Goal: Find specific page/section: Find specific page/section

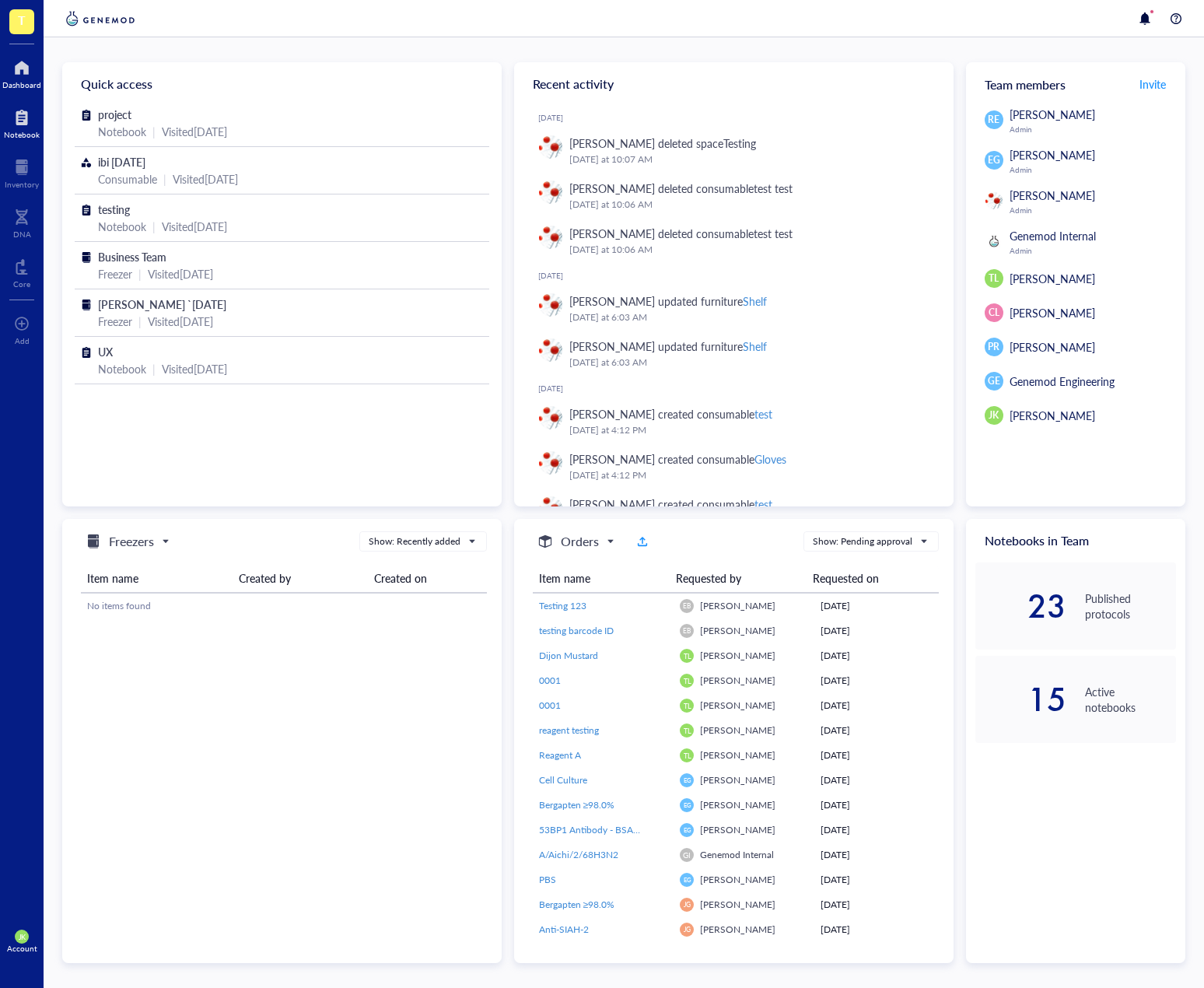
click at [22, 139] on div "Notebook" at bounding box center [22, 134] width 35 height 9
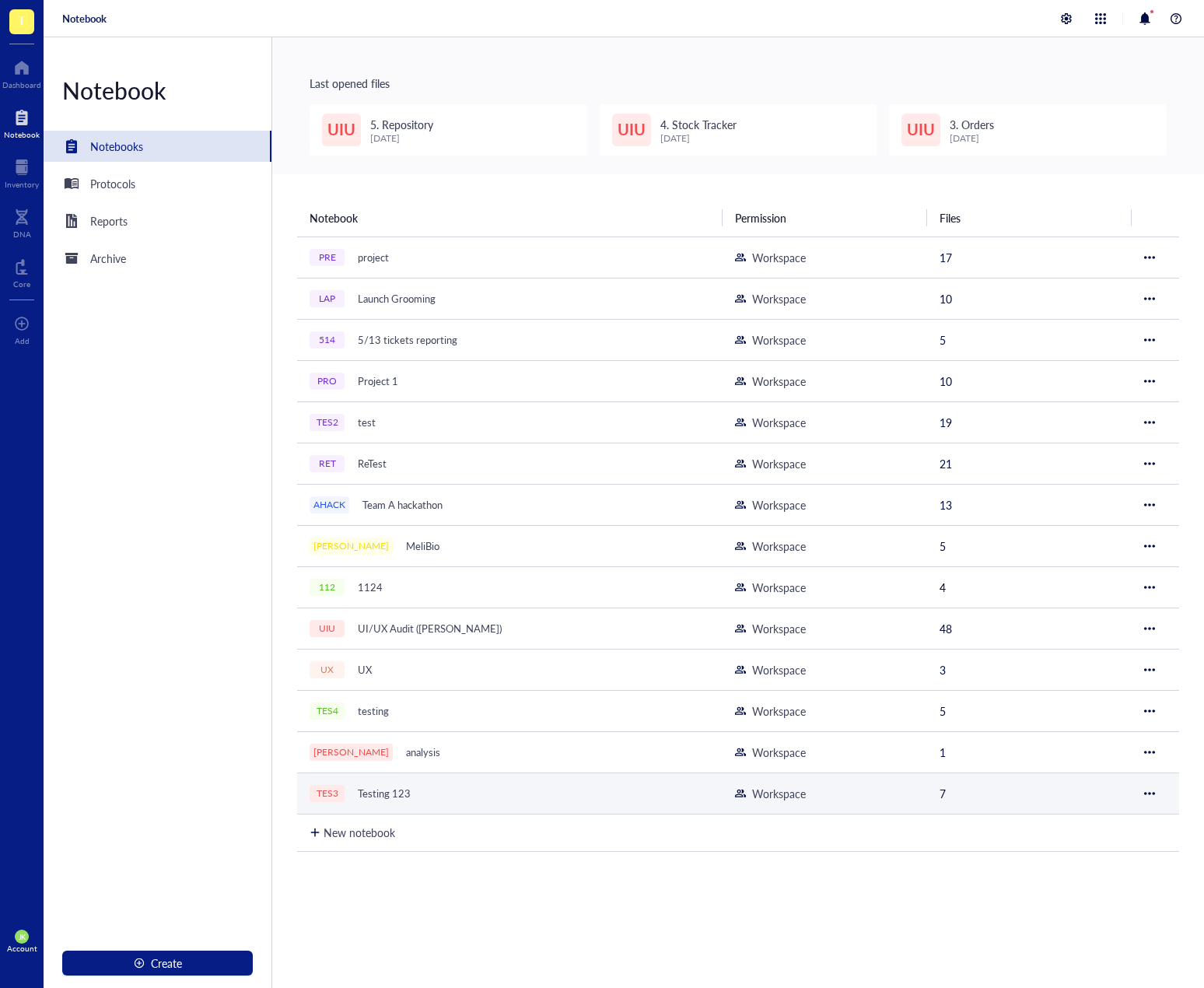
click at [458, 783] on div "TES3 Testing 123" at bounding box center [504, 794] width 389 height 22
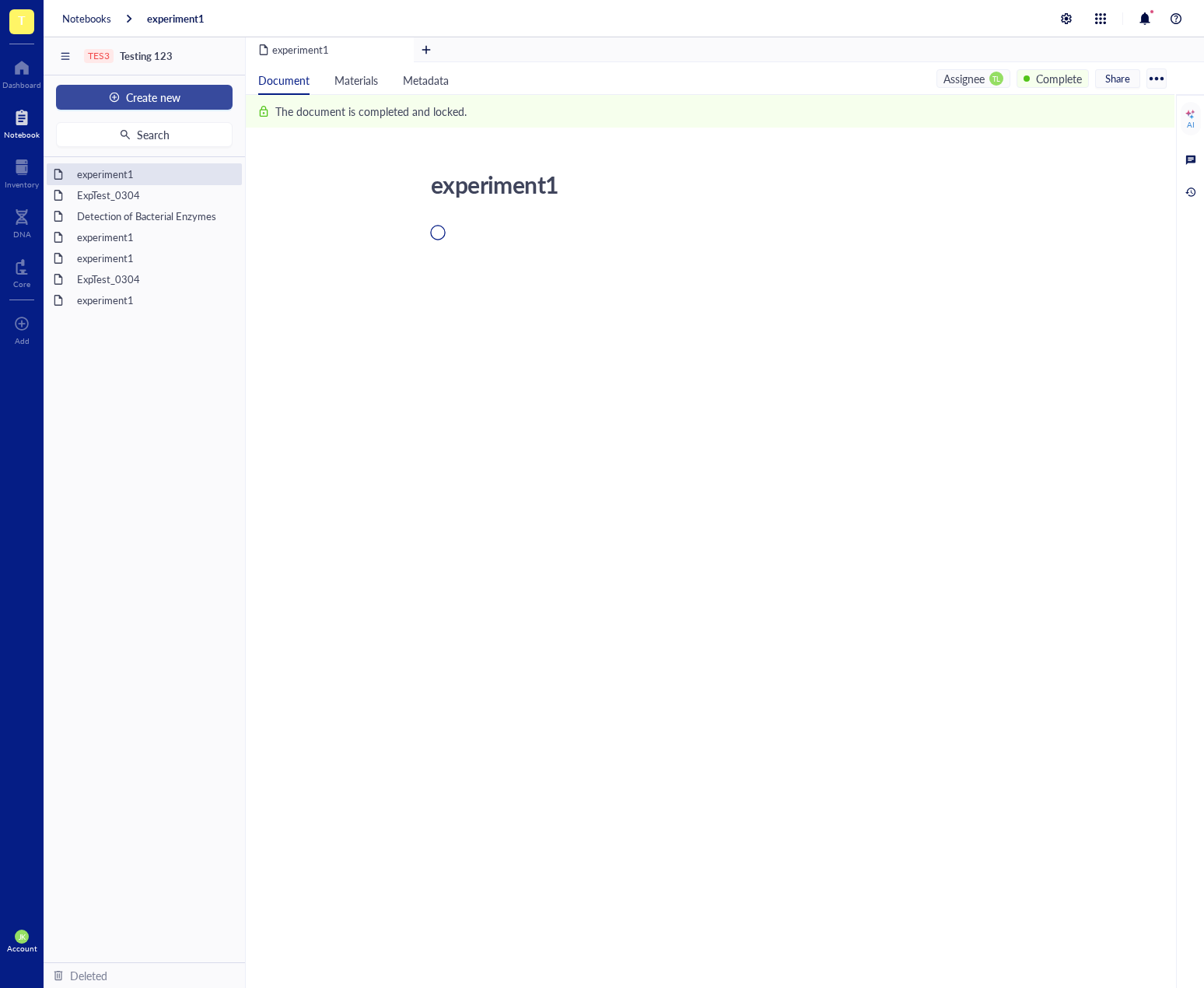
click at [161, 87] on button "Create new" at bounding box center [144, 96] width 177 height 25
click at [130, 145] on div "New folder" at bounding box center [112, 151] width 54 height 17
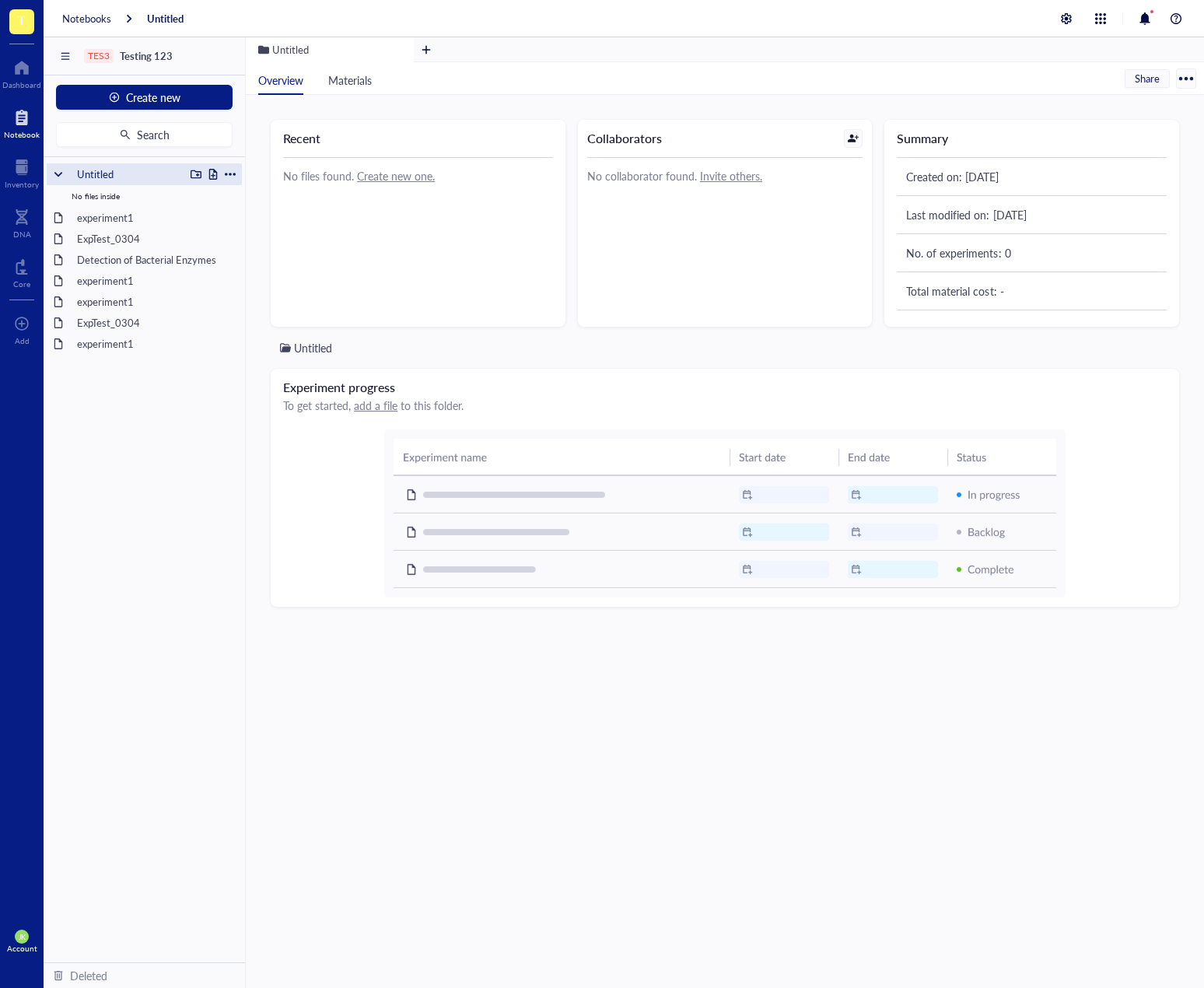
click at [235, 169] on div at bounding box center [230, 174] width 11 height 11
click at [258, 198] on div "Rename" at bounding box center [273, 197] width 39 height 17
type input "t"
type input "Test Folder 1"
click at [197, 177] on div at bounding box center [196, 174] width 11 height 11
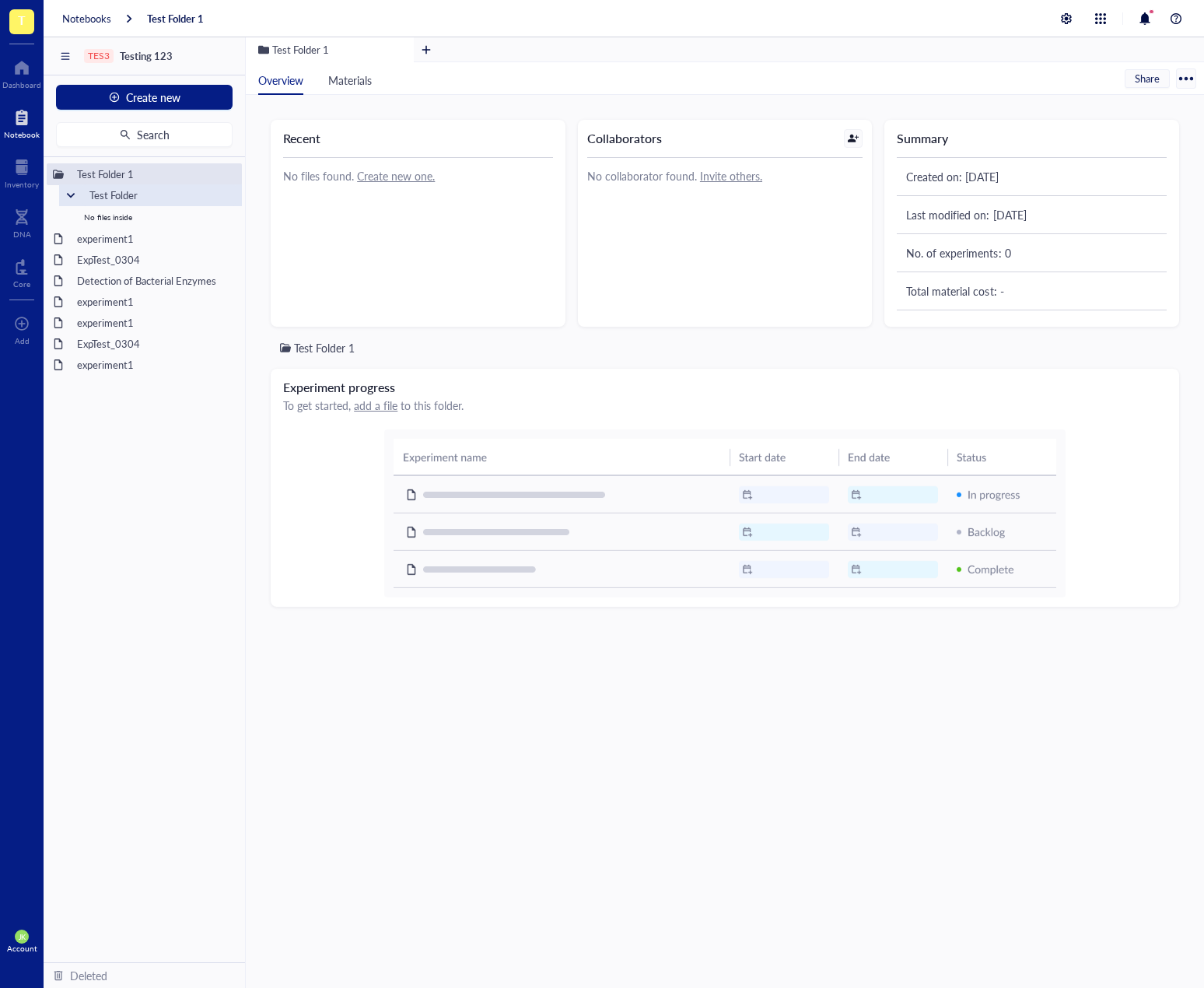
type input "Test Folder 2"
click at [225, 375] on div "experiment1" at bounding box center [144, 365] width 195 height 22
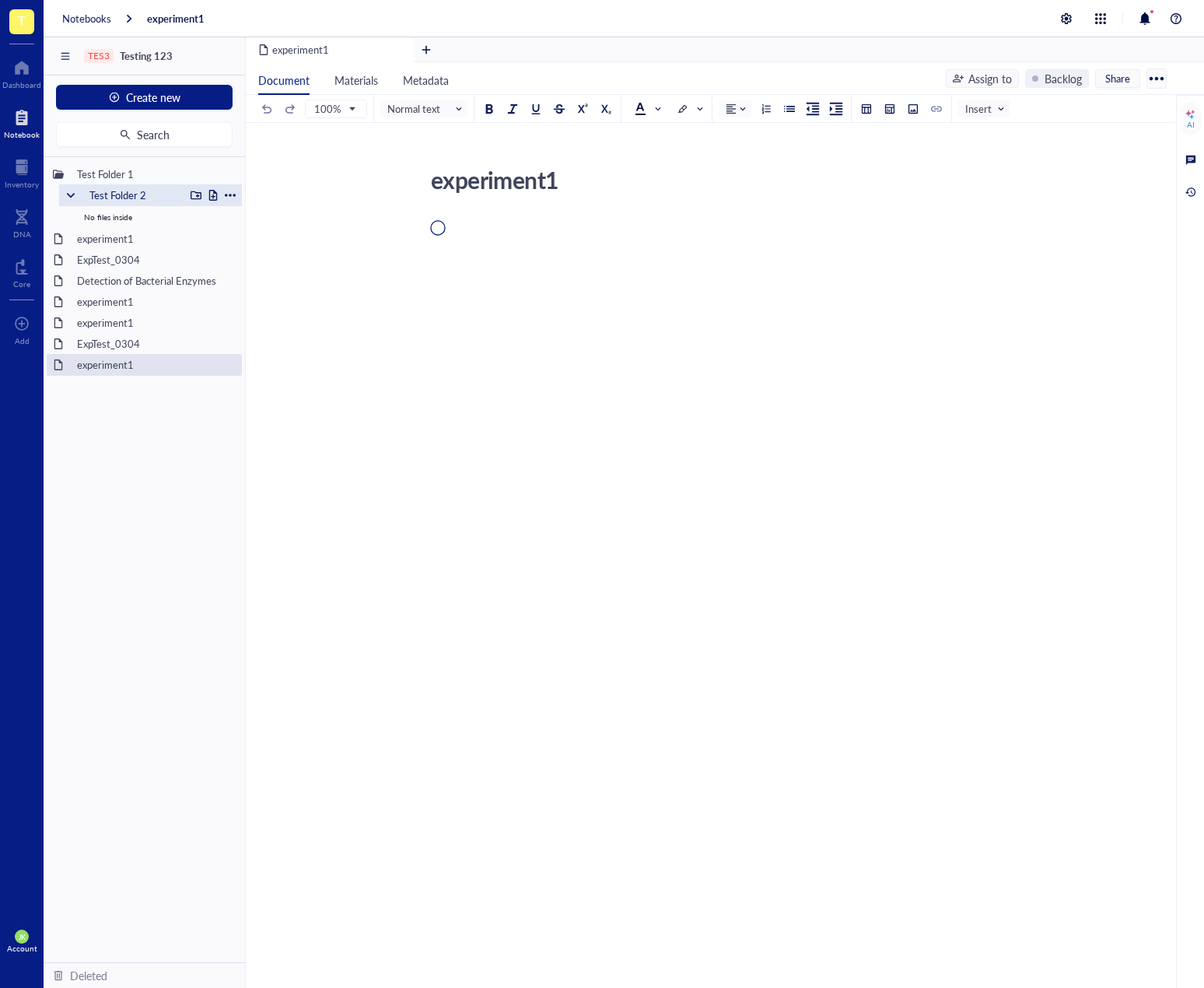
click at [176, 191] on div "Test Folder 2" at bounding box center [133, 195] width 102 height 22
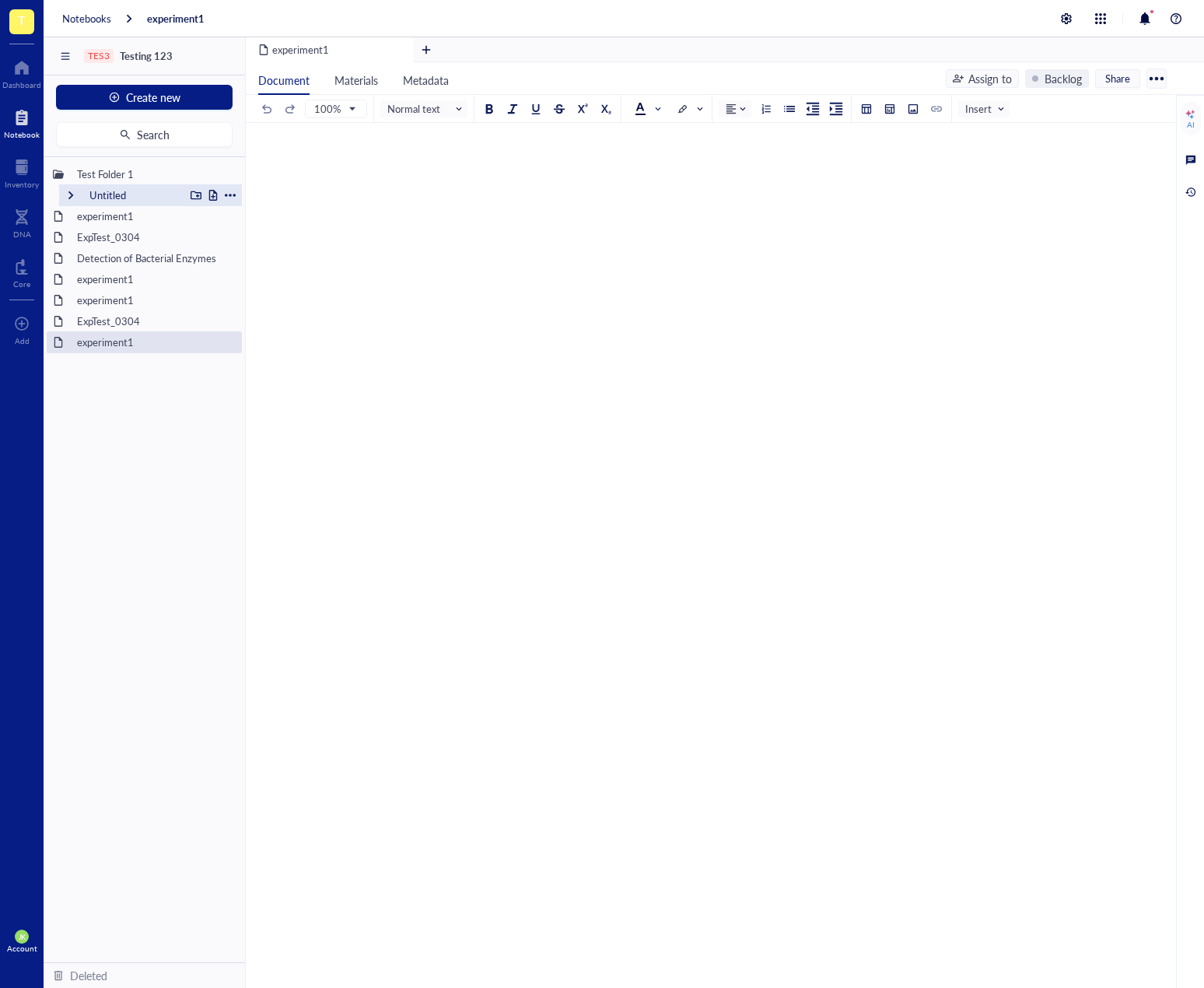
click at [154, 191] on div "Untitled" at bounding box center [133, 195] width 102 height 22
click at [195, 194] on div at bounding box center [196, 195] width 11 height 11
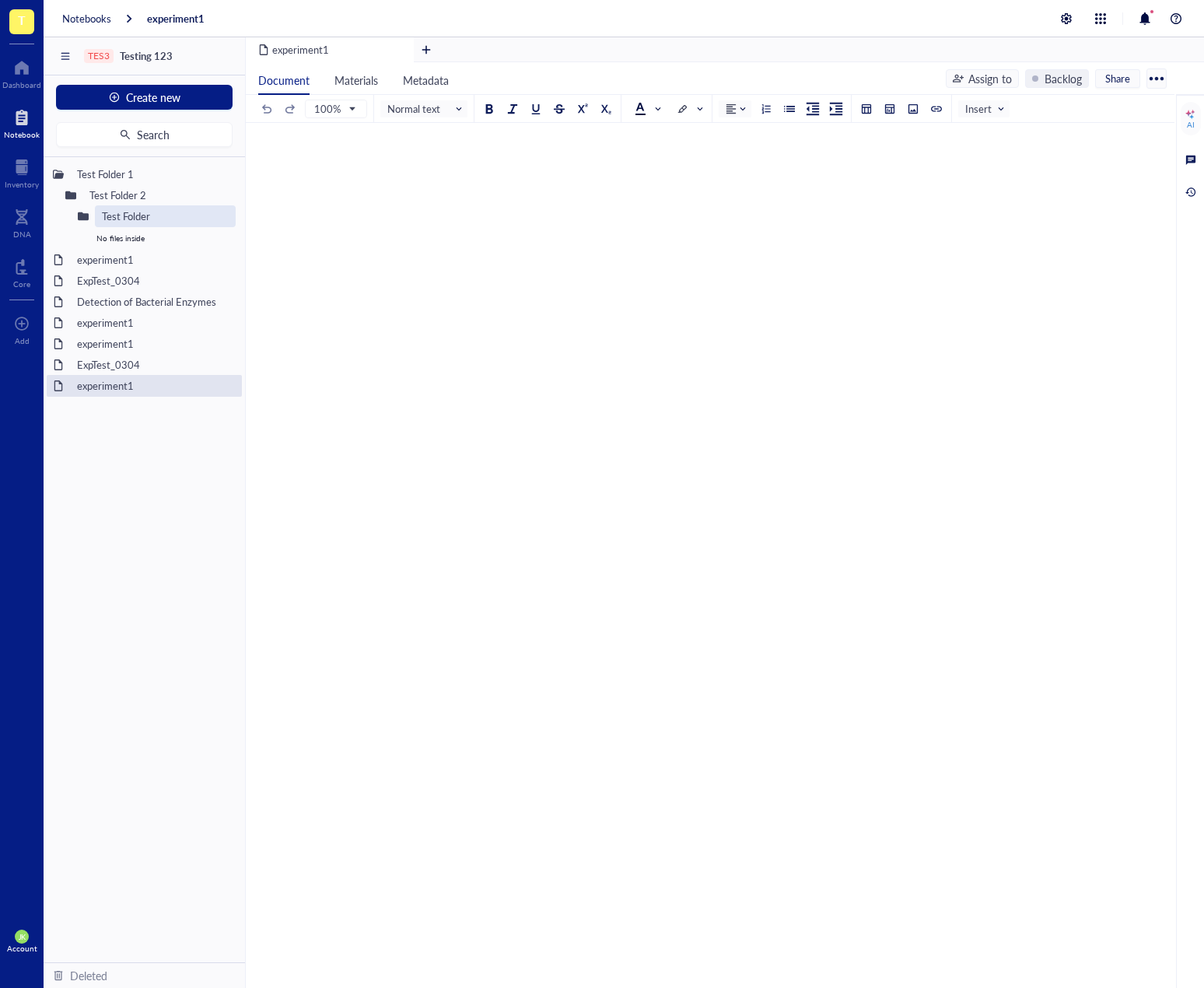
type input "Test Folder 3"
click at [194, 215] on div at bounding box center [196, 216] width 11 height 11
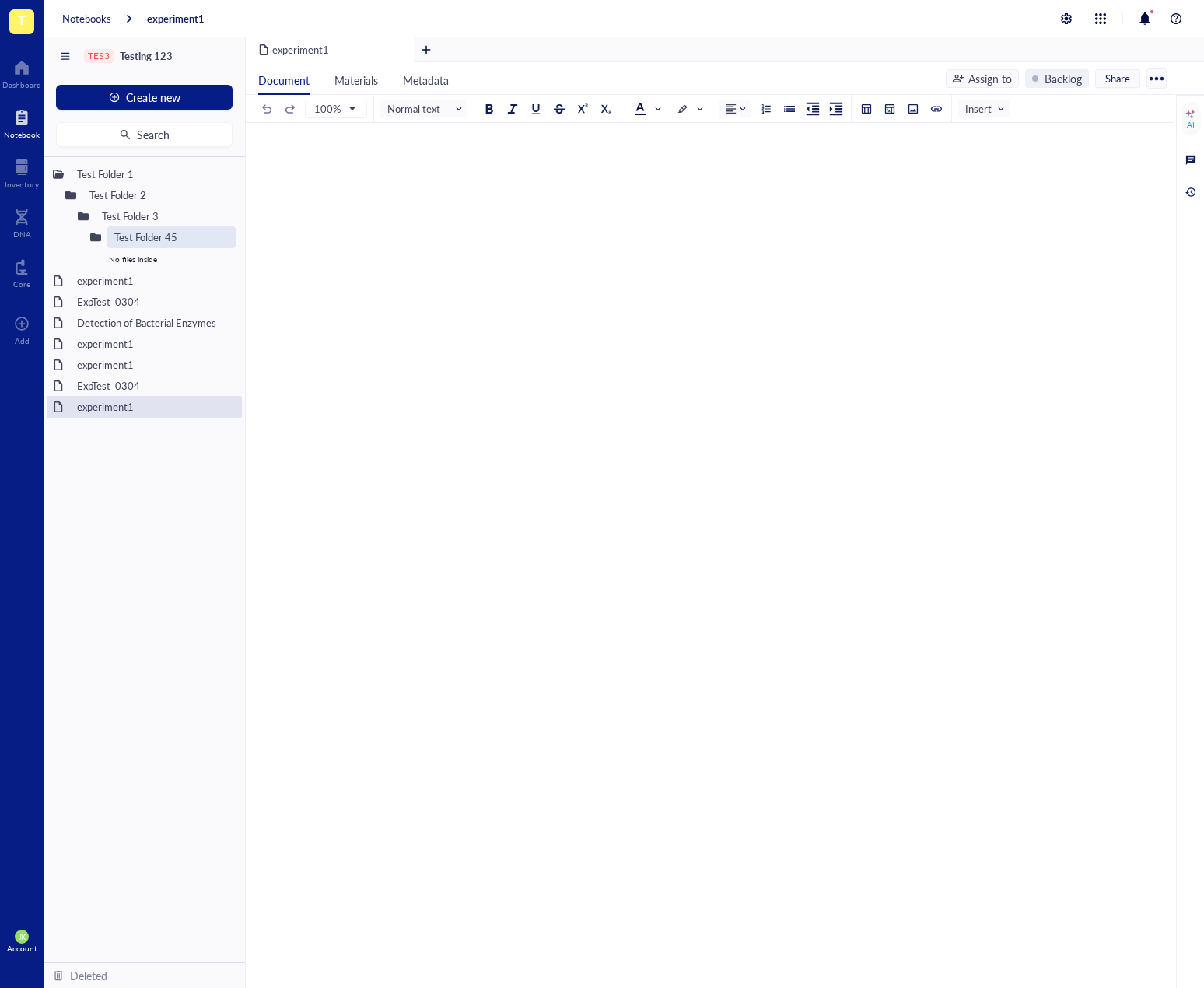
type input "Test Folder 4"
click at [196, 237] on div at bounding box center [196, 237] width 11 height 11
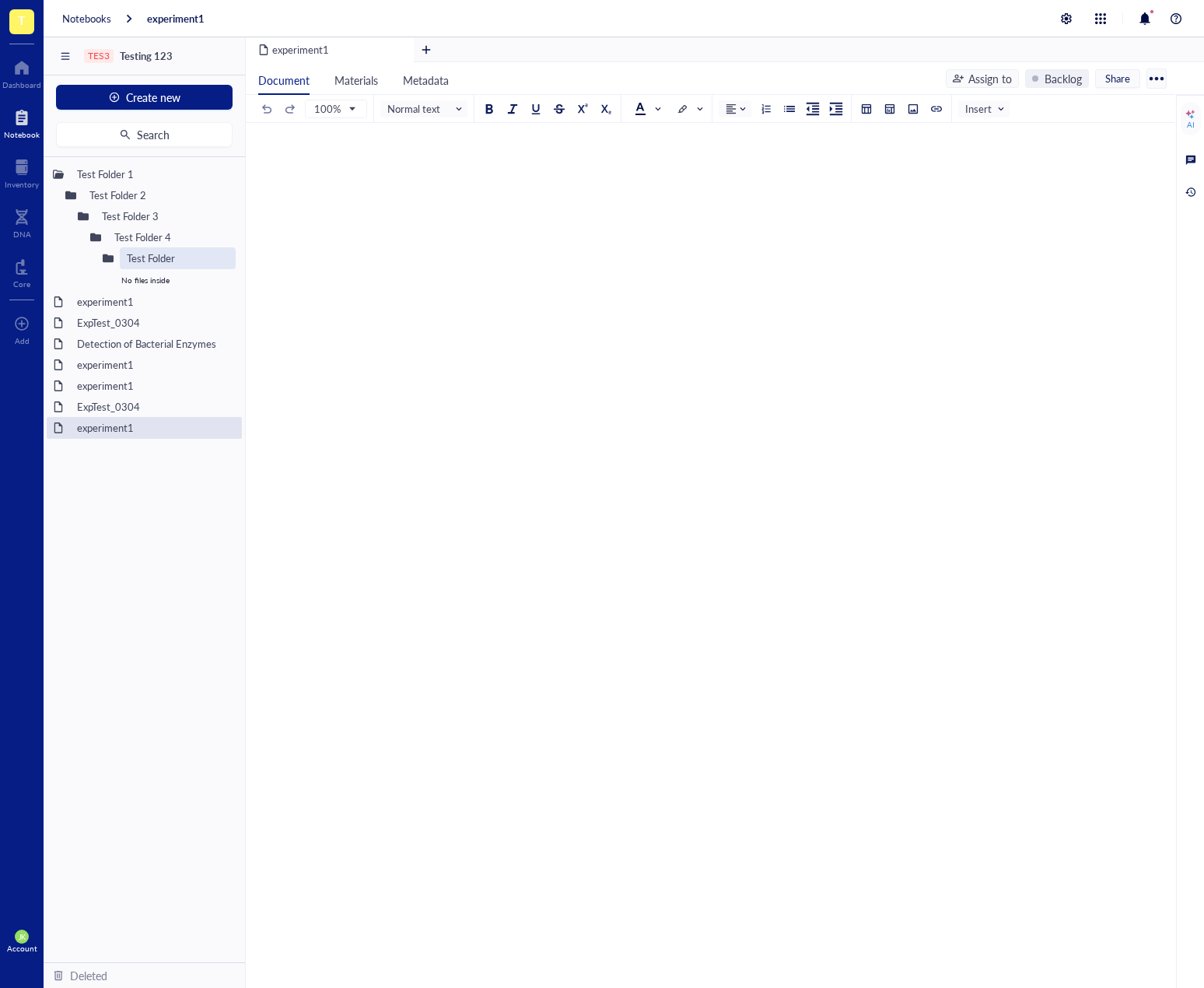
type input "Test Folder 5"
click at [172, 539] on div "Test Folder 1 Test Folder 2 Test Folder 3 Test Folder 4 Test Folder 5 No files …" at bounding box center [144, 560] width 201 height 805
click at [214, 180] on div "Test Folder 1" at bounding box center [144, 174] width 195 height 22
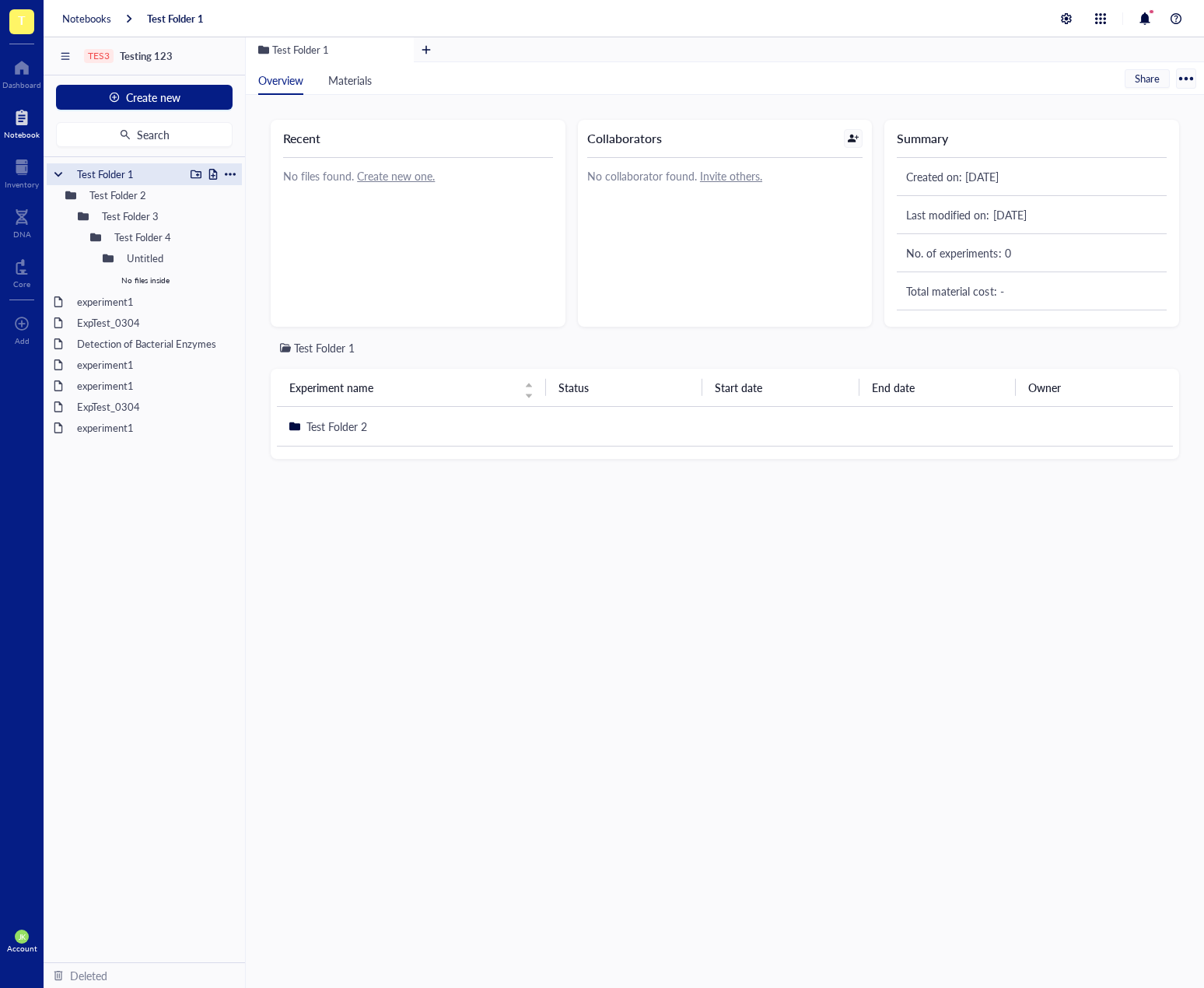
click at [214, 175] on div at bounding box center [213, 174] width 11 height 11
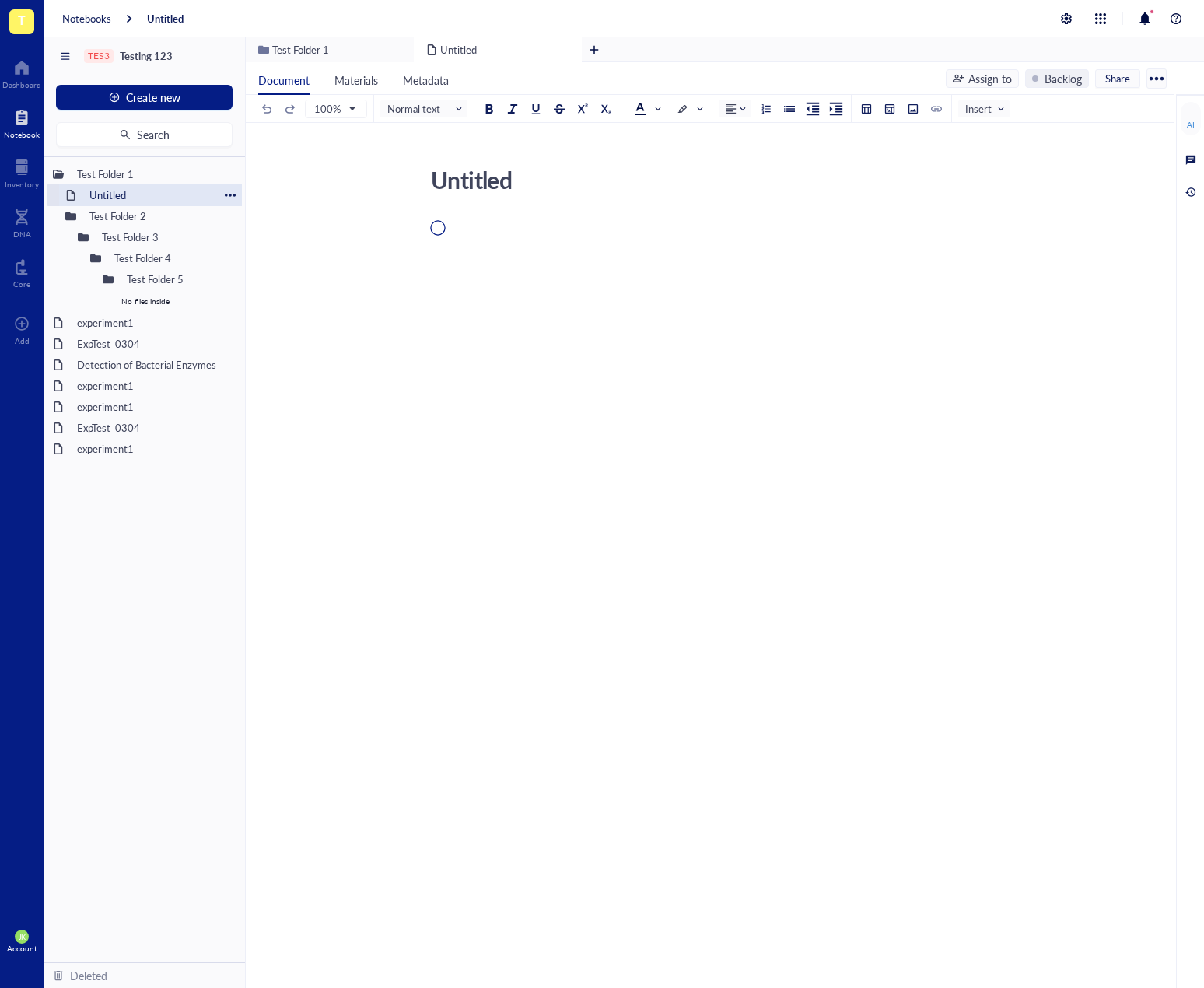
click at [231, 191] on div at bounding box center [230, 195] width 11 height 11
click at [245, 217] on icon at bounding box center [242, 217] width 11 height 11
click at [226, 199] on div at bounding box center [230, 195] width 11 height 11
click at [259, 218] on div "Rename" at bounding box center [273, 218] width 39 height 17
type input "Test File 1"
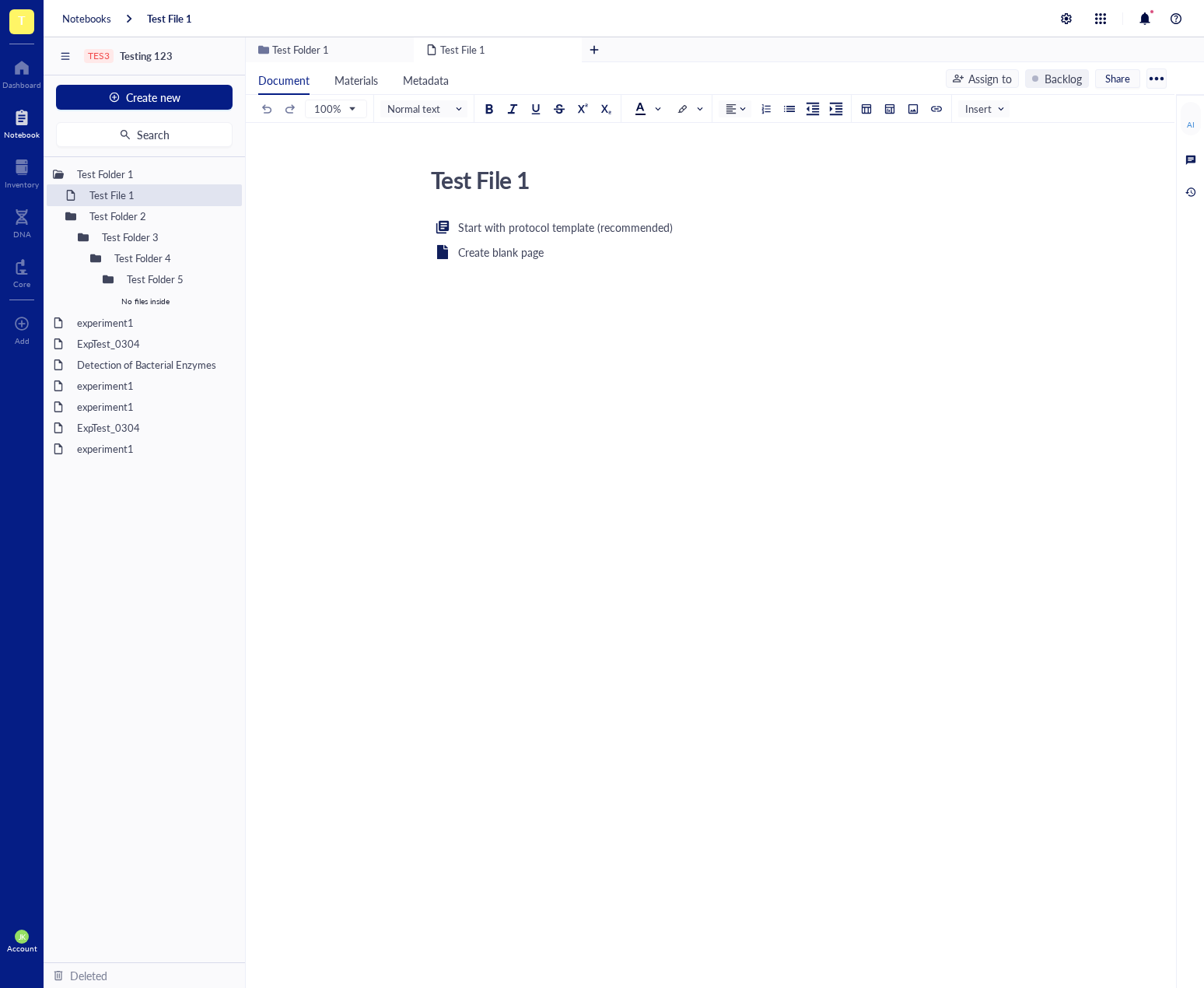
click at [438, 575] on div "Test File 1 Test File 1 Start with protocol template (recommended) Create blank…" at bounding box center [710, 569] width 929 height 893
click at [154, 133] on span "Search" at bounding box center [153, 134] width 33 height 13
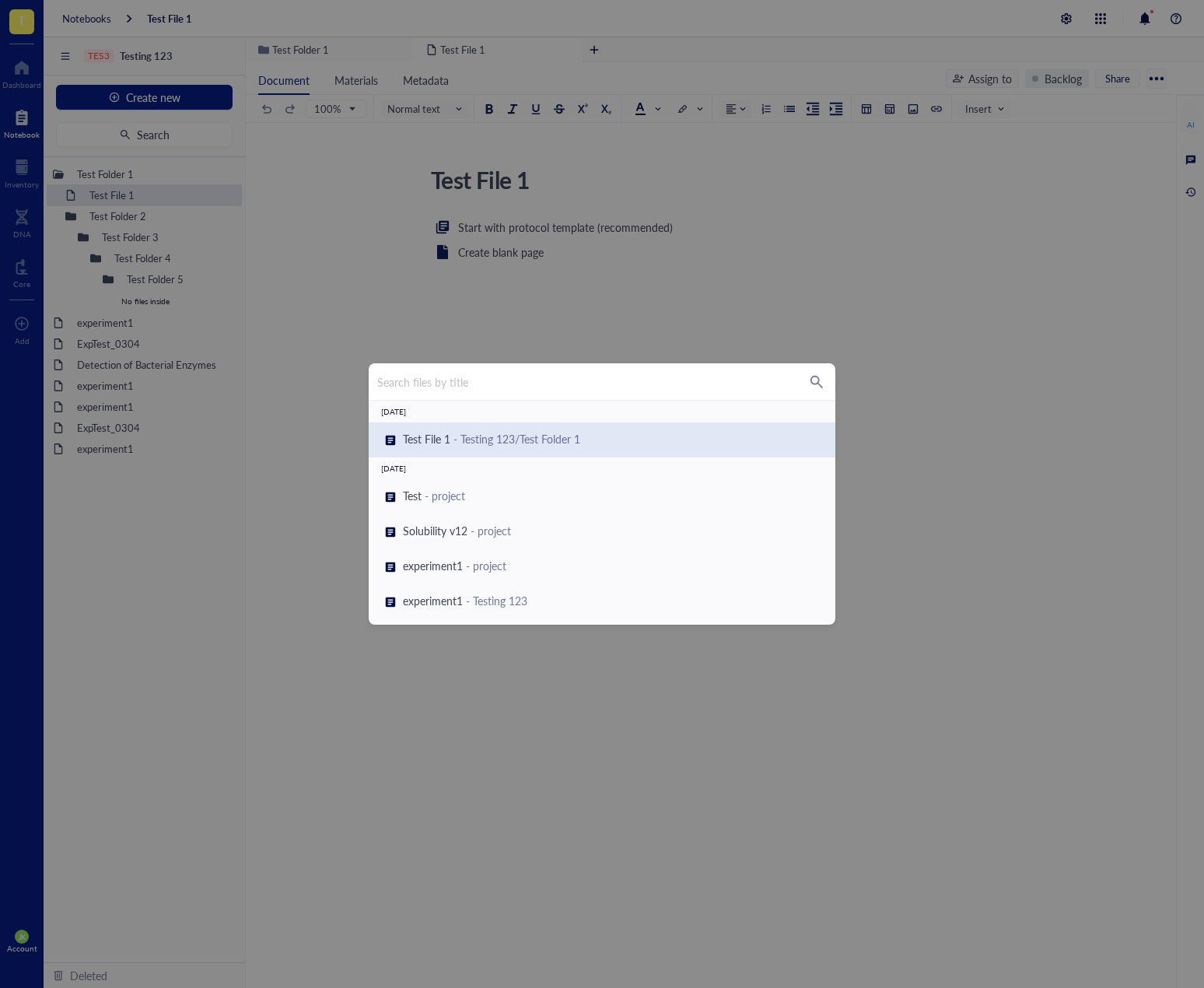
click at [226, 559] on div "Search files by title Today Test File 1 - Testing 123/Test Folder 1 July 24, 20…" at bounding box center [602, 494] width 1204 height 988
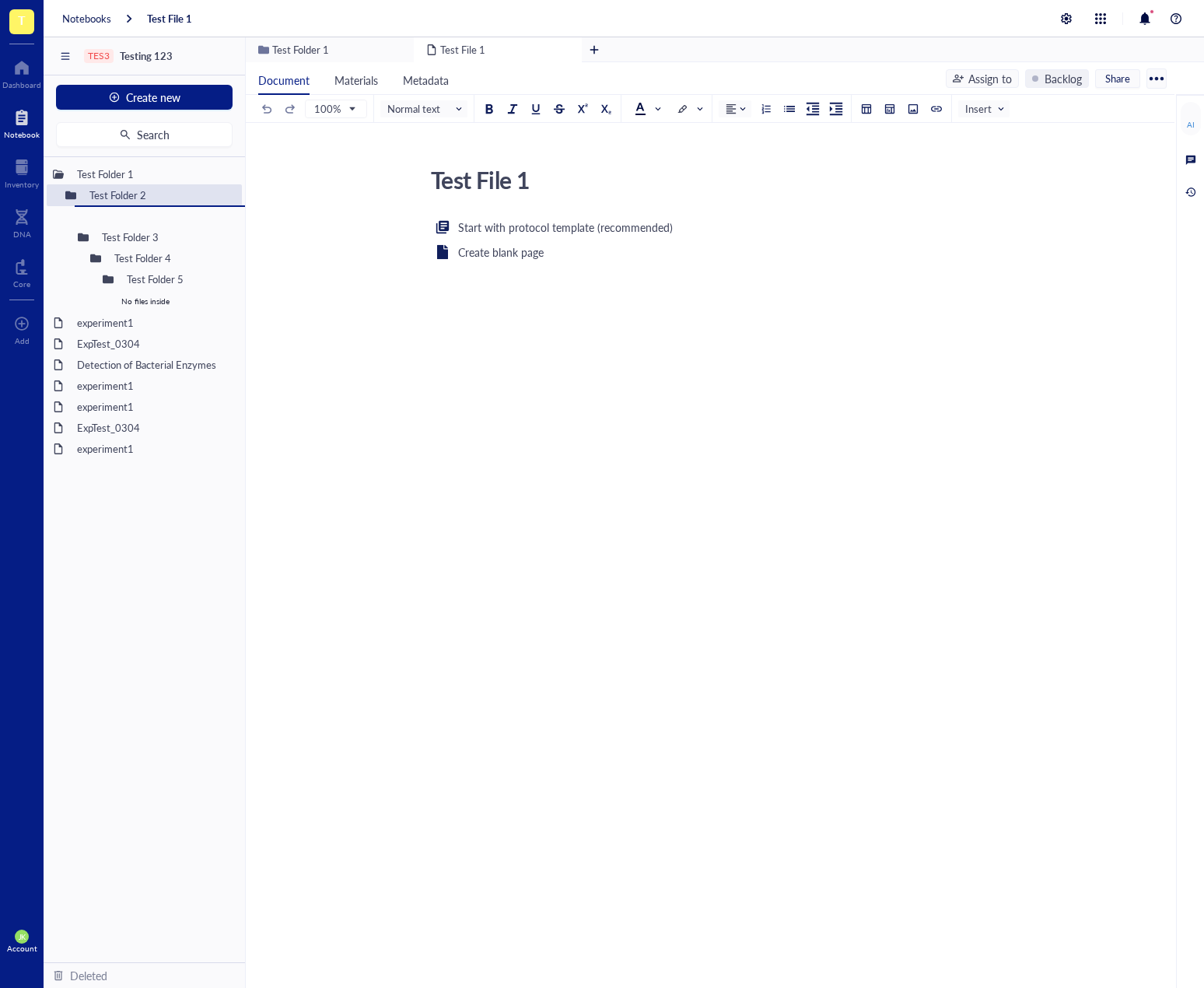
drag, startPoint x: 125, startPoint y: 196, endPoint x: 157, endPoint y: 227, distance: 44.6
click at [155, 137] on span "Search" at bounding box center [153, 134] width 33 height 13
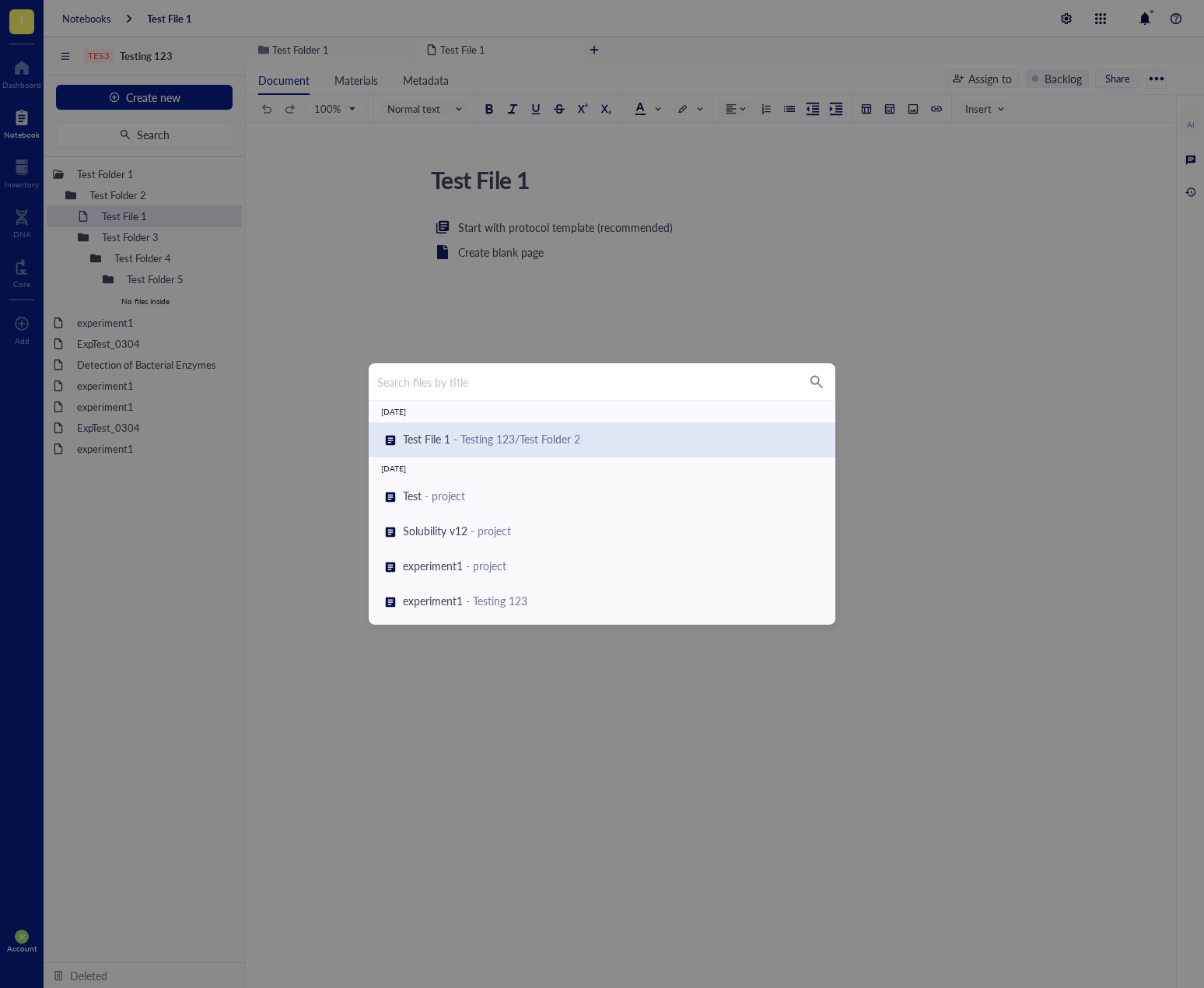
click at [213, 581] on div "Search files by title Today Test File 1 - Testing 123/Test Folder 2 July 24, 20…" at bounding box center [602, 494] width 1204 height 988
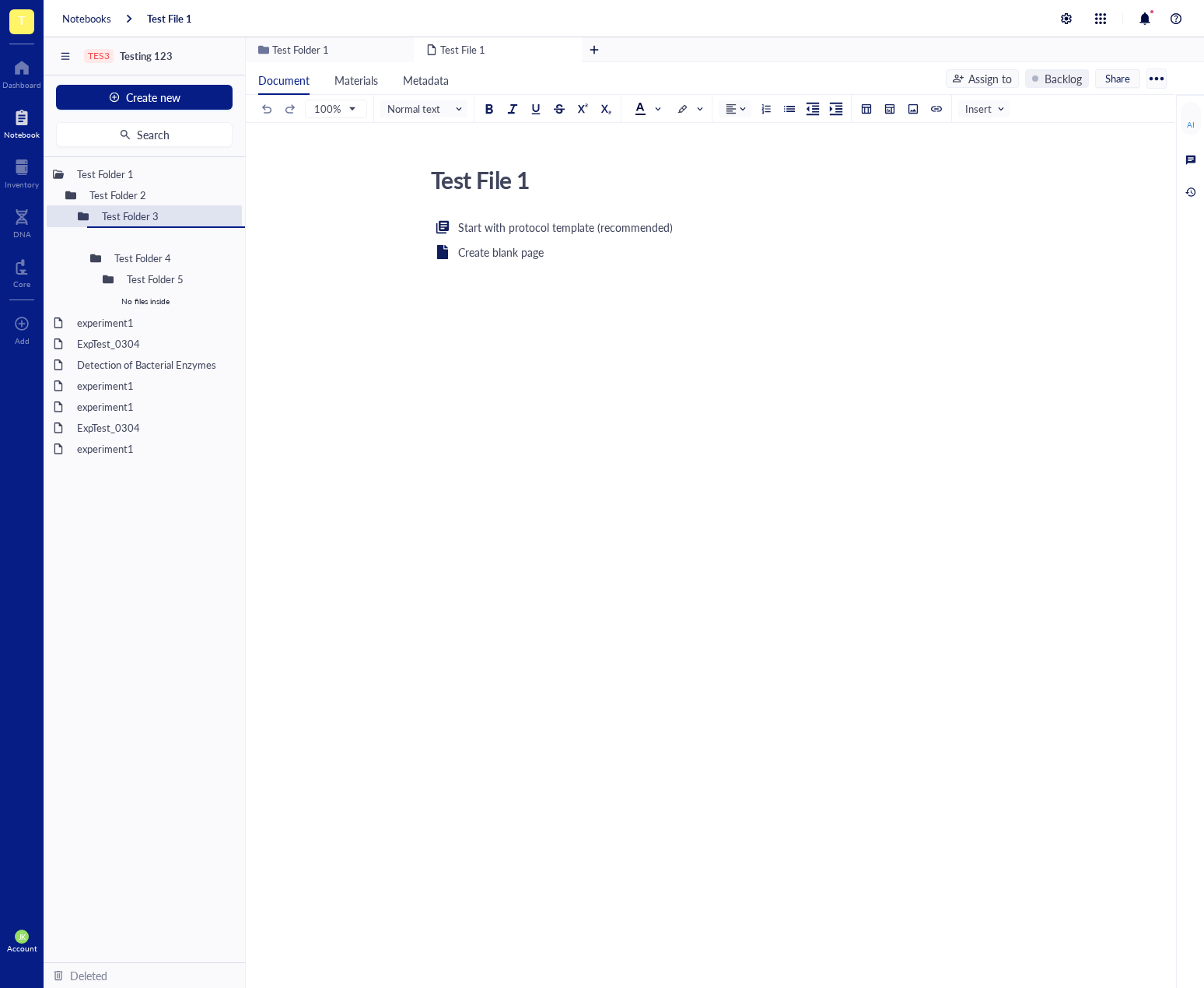
drag, startPoint x: 142, startPoint y: 222, endPoint x: 170, endPoint y: 249, distance: 38.9
click at [133, 547] on div "TES3 Testing 123 Create new Search Test Folder 1 Test Folder 2 Test Folder 3 Te…" at bounding box center [624, 531] width 1161 height 988
click at [173, 127] on button "Search" at bounding box center [144, 134] width 177 height 25
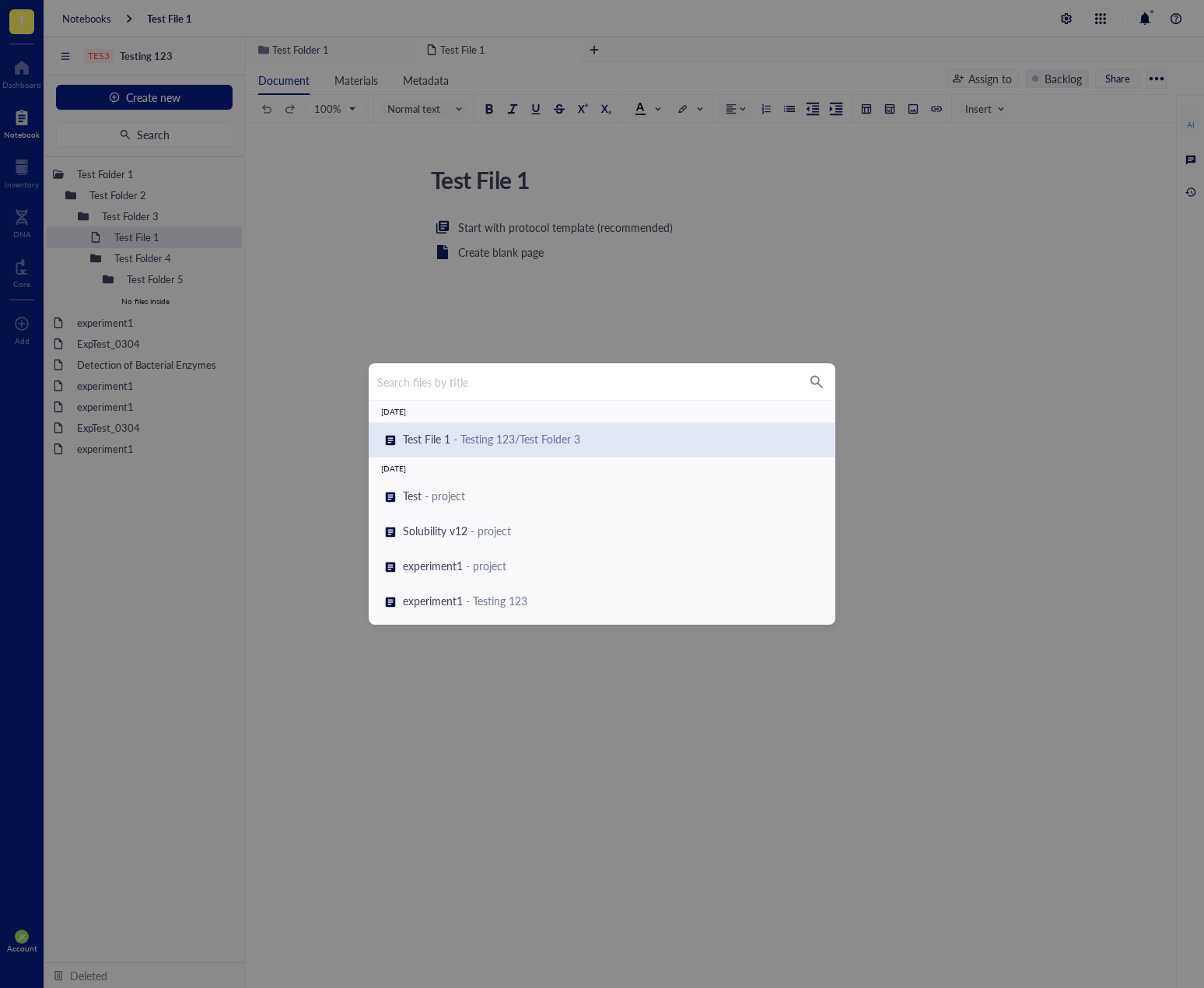
click at [184, 557] on div "Search files by title Today Test File 1 - Testing 123/Test Folder 3 July 24, 20…" at bounding box center [602, 494] width 1204 height 988
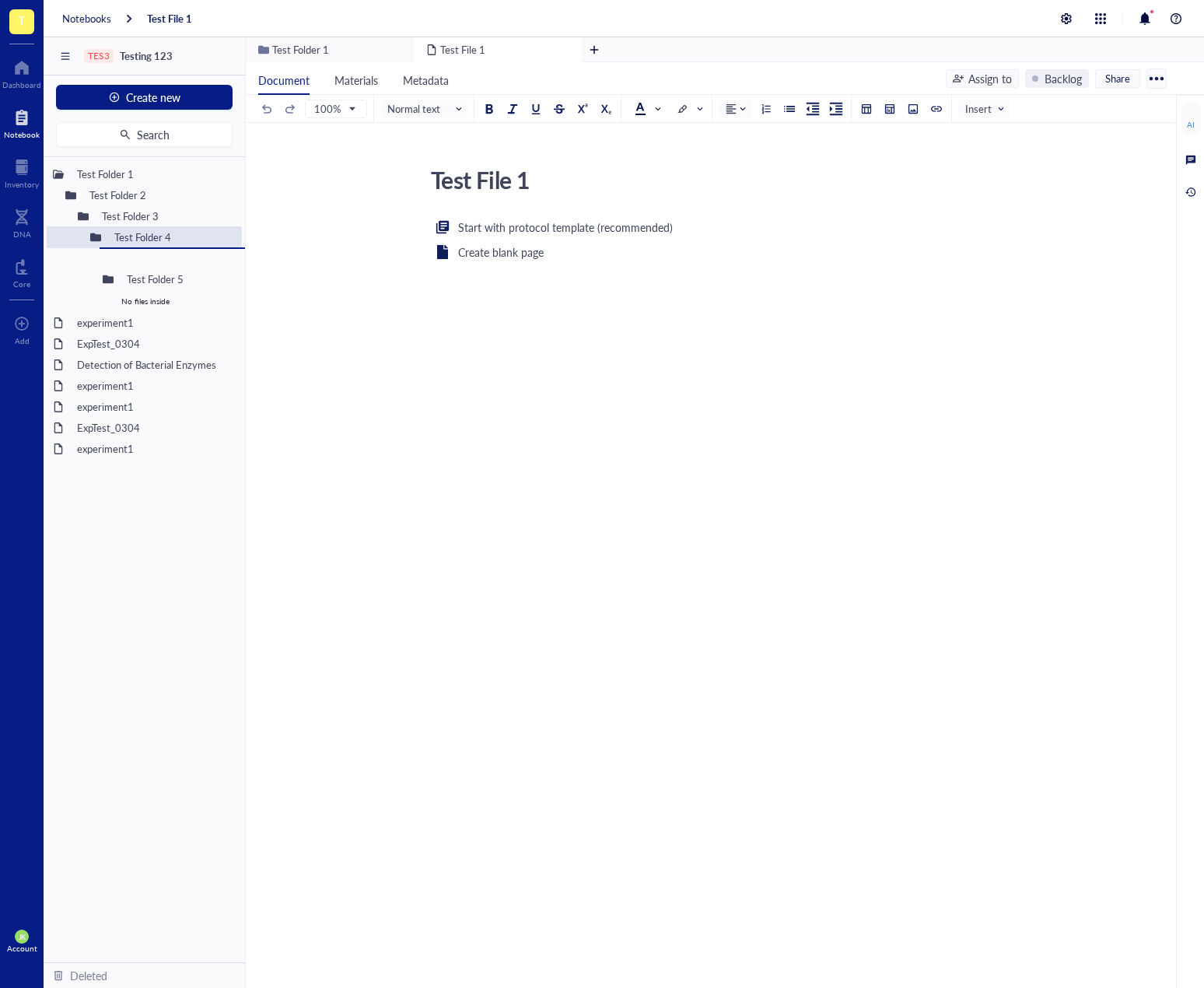
drag, startPoint x: 162, startPoint y: 243, endPoint x: 188, endPoint y: 273, distance: 39.7
click at [187, 133] on button "Search" at bounding box center [144, 134] width 177 height 25
drag, startPoint x: 165, startPoint y: 252, endPoint x: 189, endPoint y: 257, distance: 24.5
click at [189, 257] on div "Test Folder 1 Test Folder 2 Test Folder 3 Test Folder 4 Test File 1 Test Folder…" at bounding box center [144, 560] width 201 height 805
click at [159, 139] on span "Search" at bounding box center [153, 134] width 33 height 13
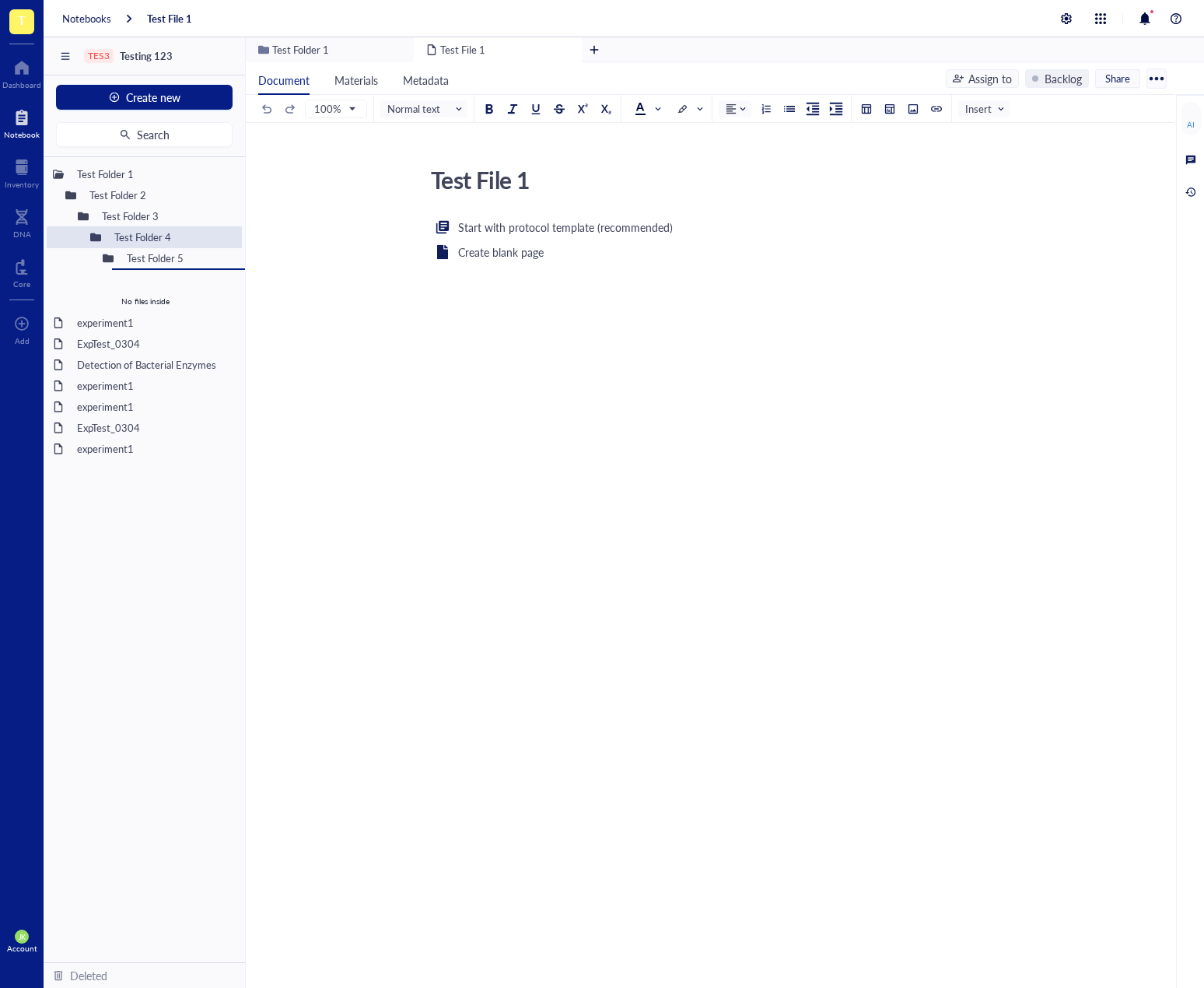
drag, startPoint x: 145, startPoint y: 244, endPoint x: 182, endPoint y: 308, distance: 73.9
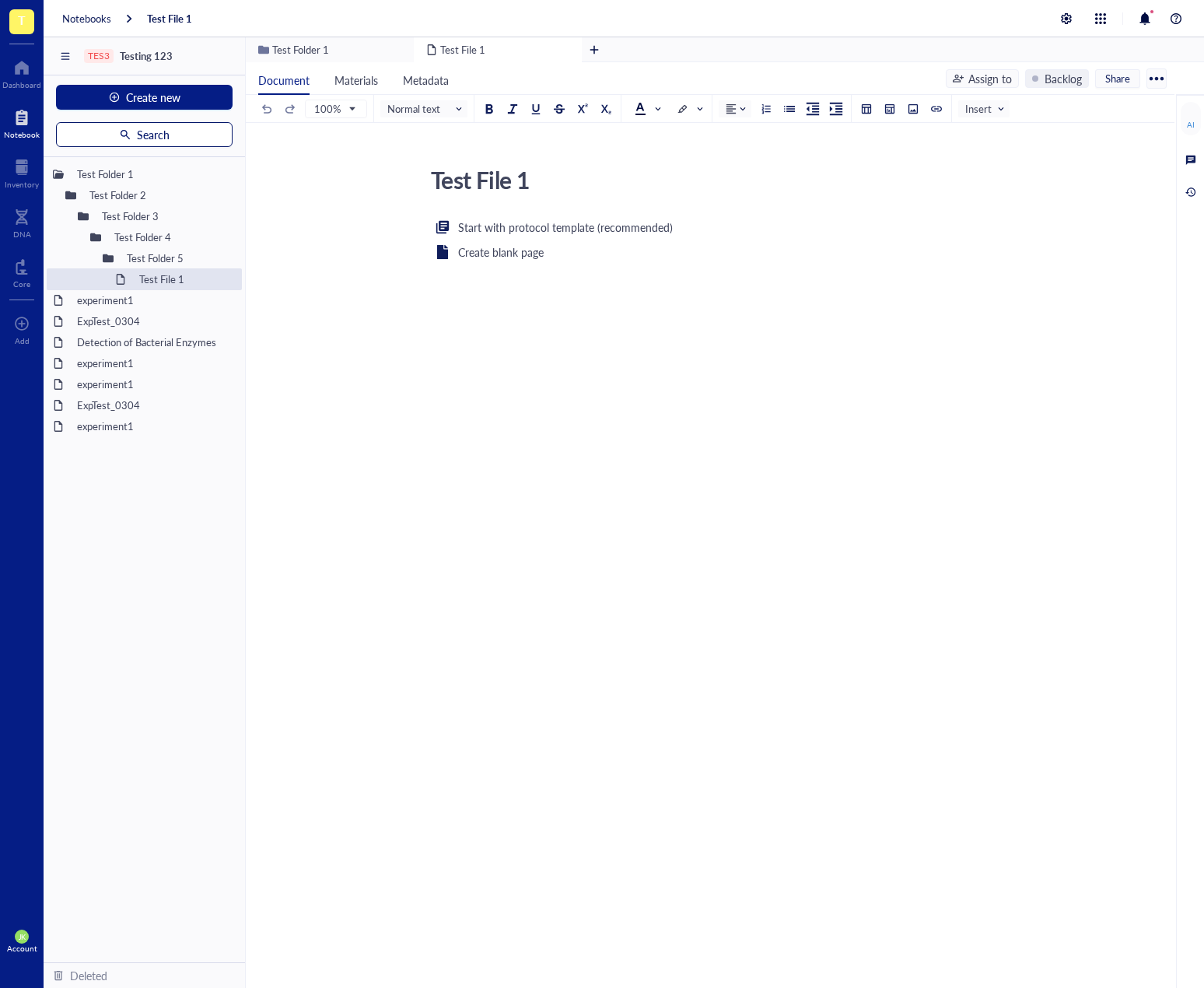
click at [193, 135] on button "Search" at bounding box center [144, 134] width 177 height 25
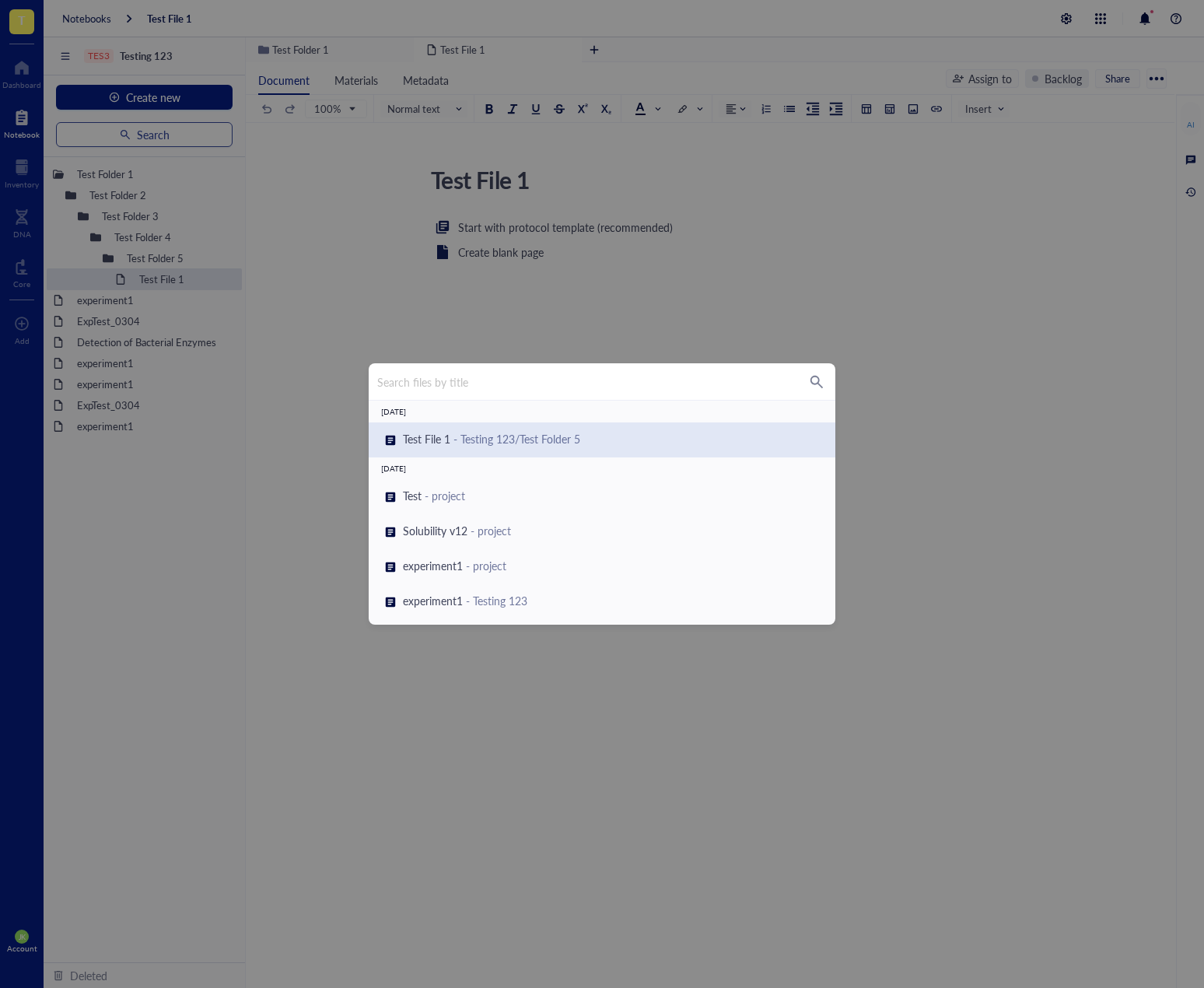
click at [193, 135] on div "Search files by title [DATE] Test File 1 - Testing 123/Test Folder 5 [DATE] Tes…" at bounding box center [602, 494] width 1204 height 988
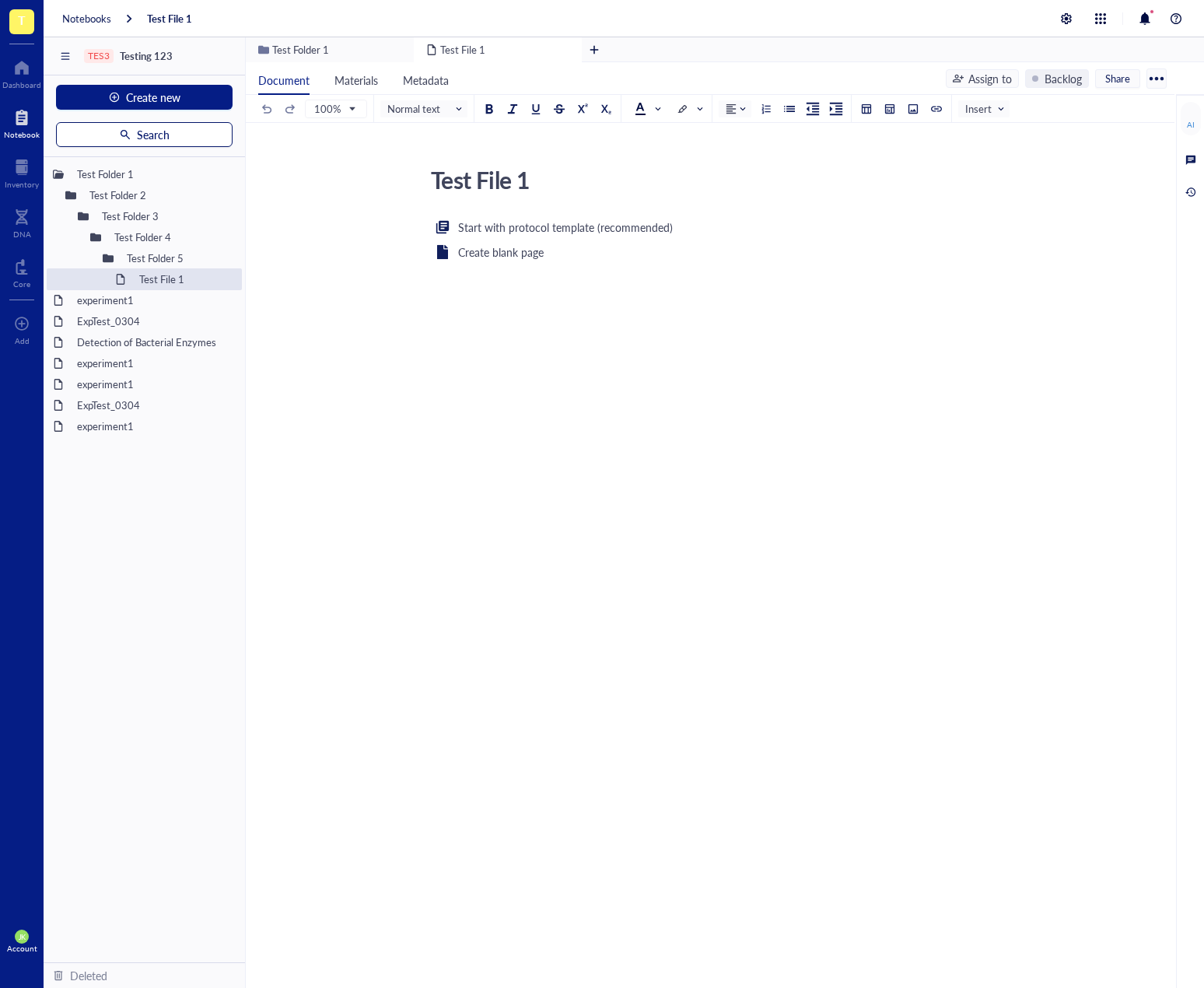
click at [155, 134] on span "Search" at bounding box center [153, 134] width 33 height 13
drag, startPoint x: 170, startPoint y: 278, endPoint x: 180, endPoint y: 269, distance: 13.5
click at [180, 269] on div "Test Folder 1 Test Folder 2 Test Folder 3 Test Folder 4 Test Folder 5 Test File…" at bounding box center [144, 560] width 201 height 805
click at [179, 131] on button "Search" at bounding box center [144, 134] width 177 height 25
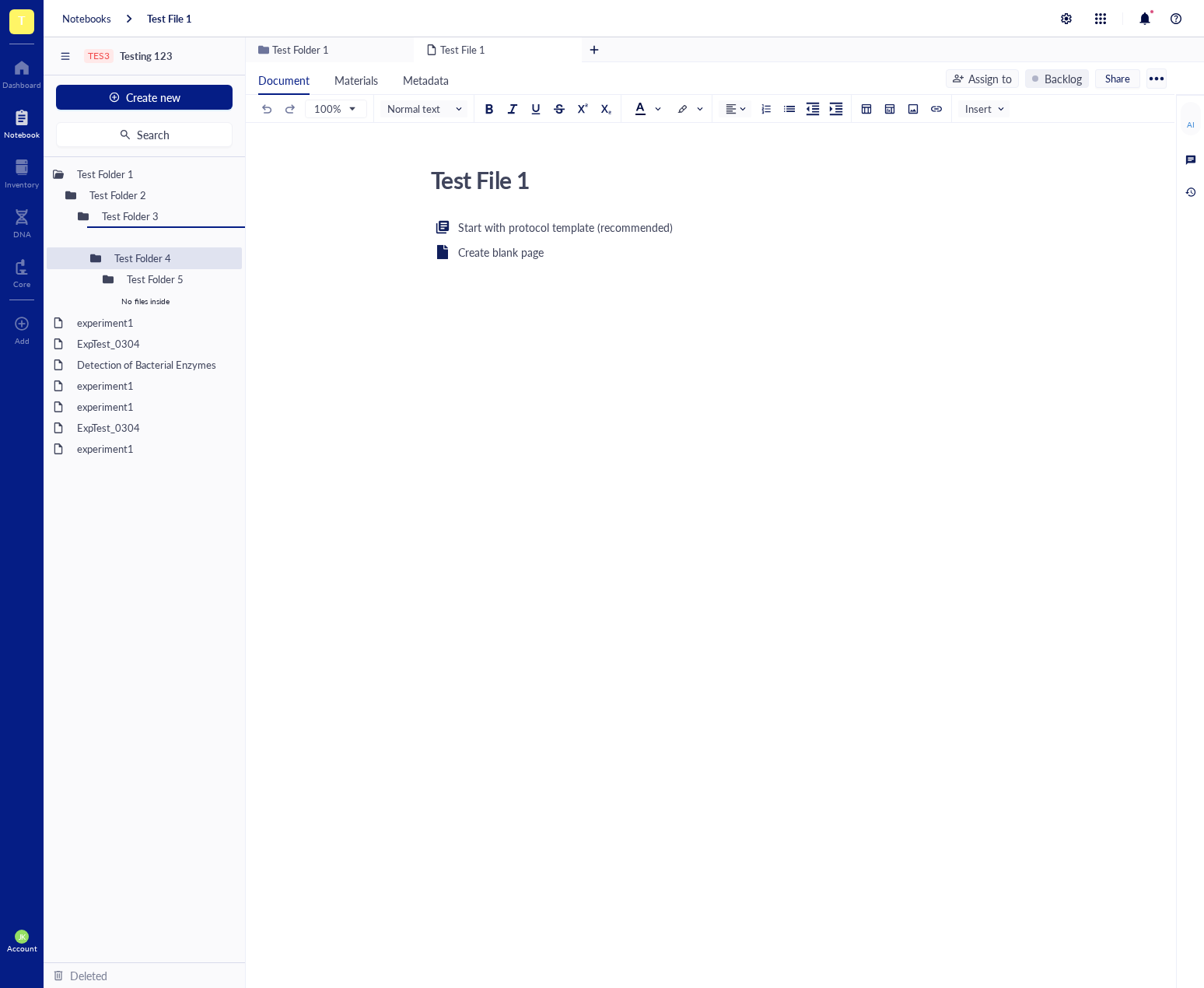
drag, startPoint x: 165, startPoint y: 260, endPoint x: 175, endPoint y: 258, distance: 10.2
click at [175, 258] on div "Test Folder 1 Test Folder 2 Test Folder 3 Test Folder 4 Test File 1 Test Folder…" at bounding box center [144, 560] width 201 height 805
click at [170, 142] on div "TES3 Testing 123 Create new Search Test Folder 1 Test Folder 2 Test Folder 3 Te…" at bounding box center [624, 531] width 1161 height 988
click at [172, 136] on button "Search" at bounding box center [144, 134] width 177 height 25
drag, startPoint x: 155, startPoint y: 236, endPoint x: 163, endPoint y: 232, distance: 8.9
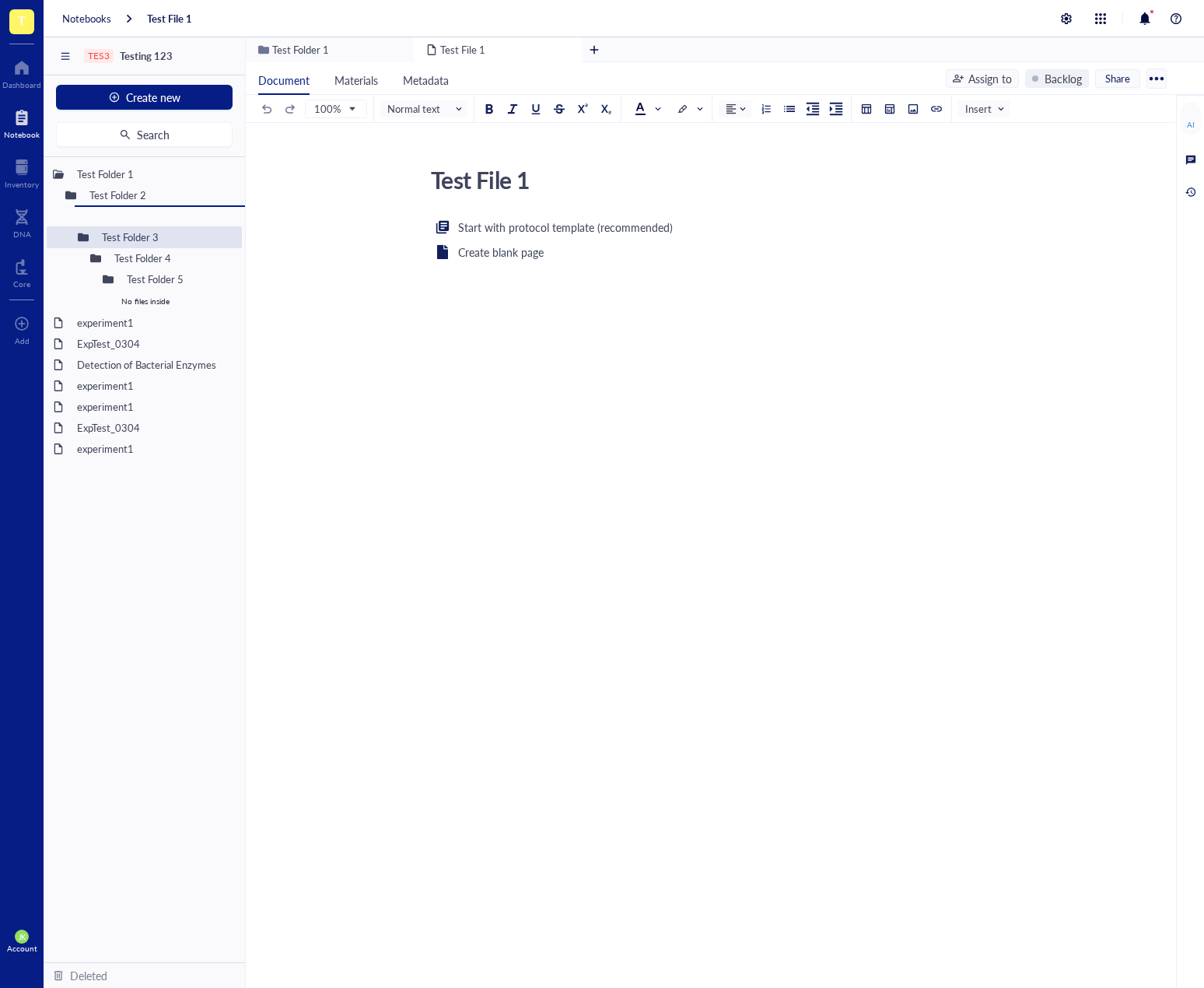
click at [163, 232] on div "Test Folder 1 Test Folder 2 Test Folder 3 Test File 1 Test Folder 4 Test Folder…" at bounding box center [144, 560] width 201 height 805
click at [161, 139] on span "Search" at bounding box center [153, 134] width 33 height 13
drag, startPoint x: 135, startPoint y: 214, endPoint x: 141, endPoint y: 204, distance: 11.7
click at [141, 204] on div "Test Folder 1 Test Folder 2 Test File 1 Test Folder 3 Test Folder 4 Test Folder…" at bounding box center [144, 560] width 201 height 805
click at [161, 135] on span "Search" at bounding box center [153, 134] width 33 height 13
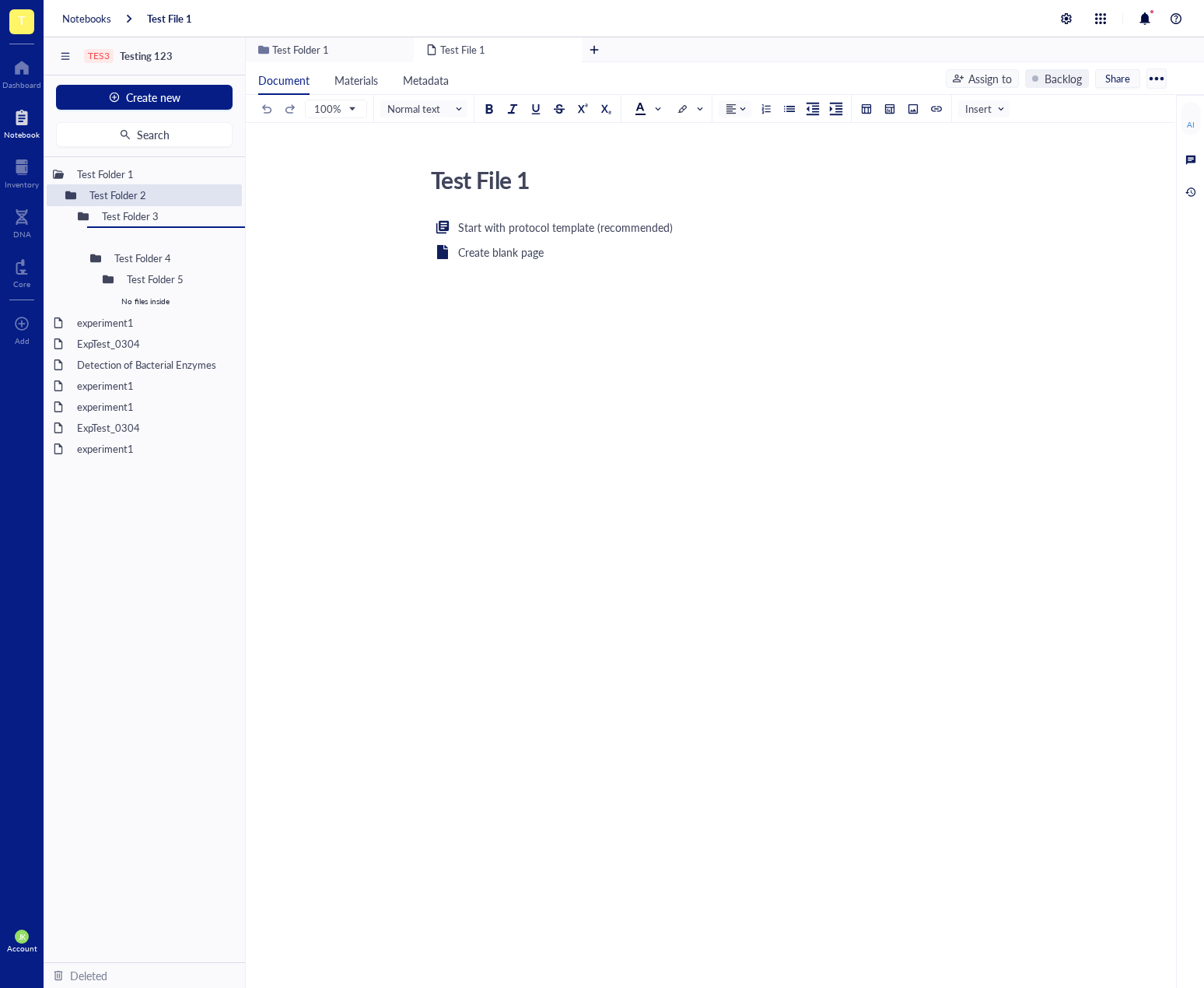
drag, startPoint x: 151, startPoint y: 195, endPoint x: 176, endPoint y: 262, distance: 71.5
click at [173, 133] on button "Search" at bounding box center [144, 134] width 177 height 25
drag, startPoint x: 177, startPoint y: 243, endPoint x: 205, endPoint y: 311, distance: 73.5
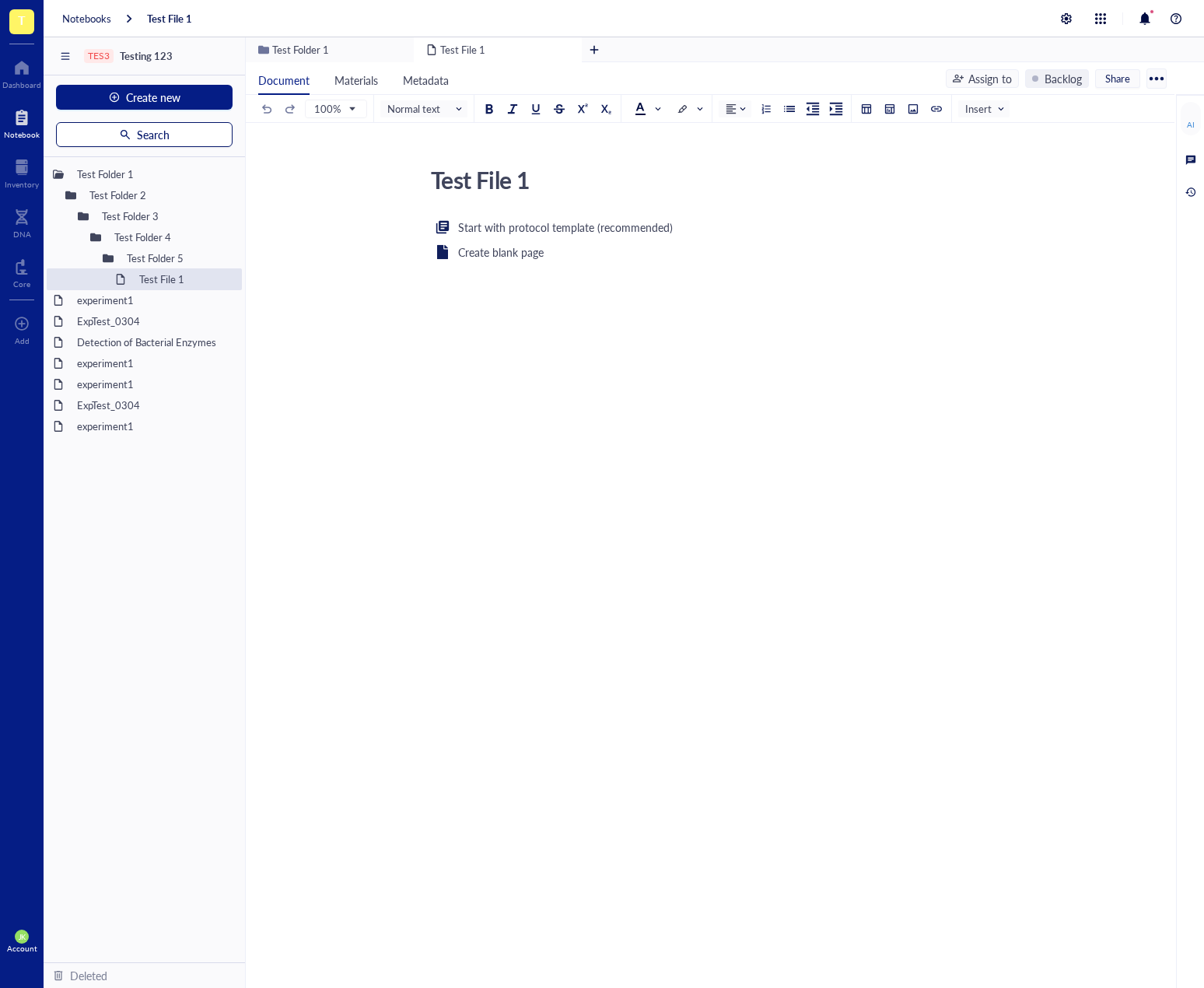
click at [174, 139] on button "Search" at bounding box center [144, 134] width 177 height 25
click at [169, 254] on div "Test Folder 5" at bounding box center [161, 259] width 82 height 22
click at [182, 254] on div "Test Folder 5" at bounding box center [161, 259] width 82 height 22
click at [162, 237] on div "Test Folder 4" at bounding box center [145, 237] width 77 height 22
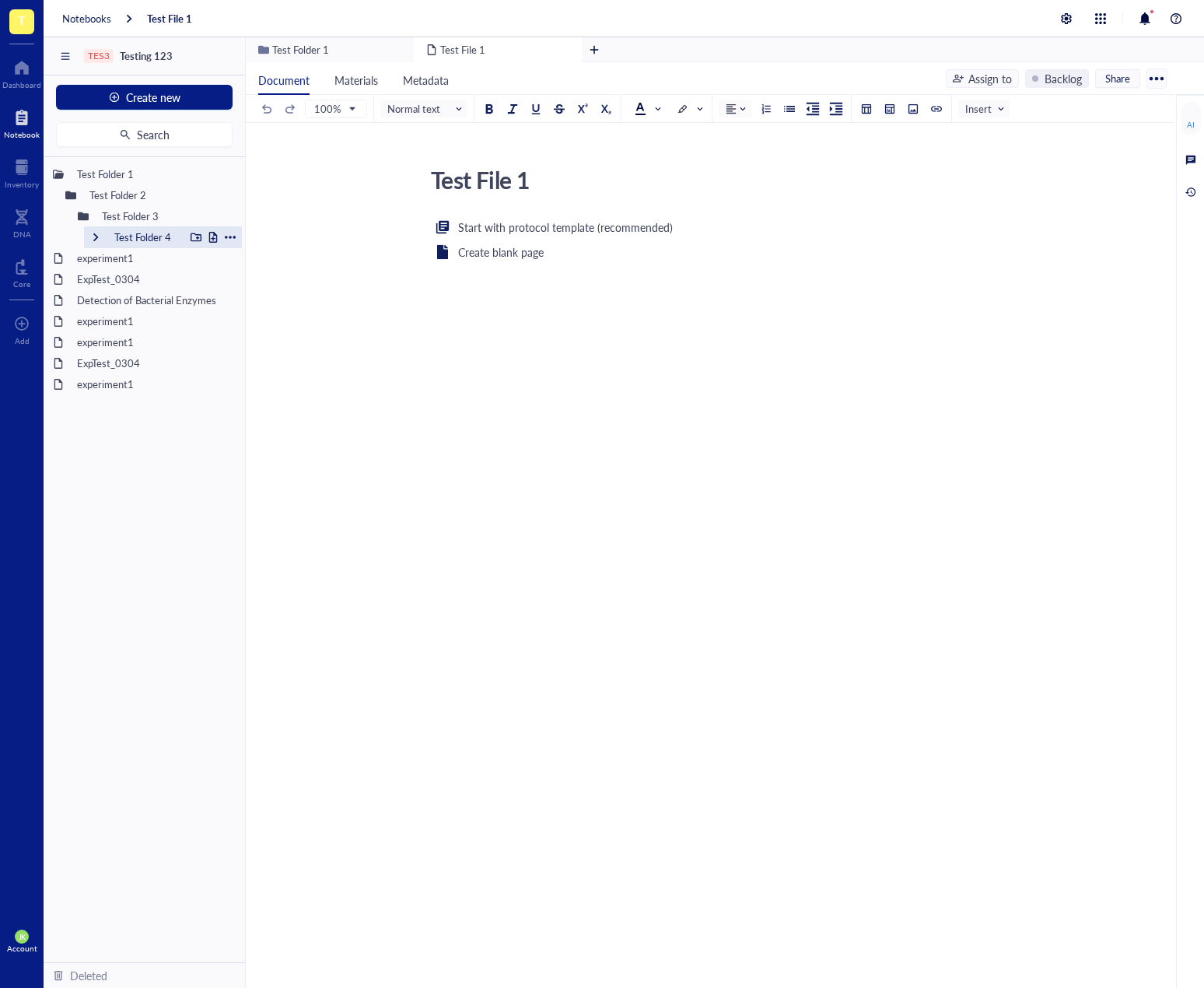
click at [163, 237] on div "Test Folder 4" at bounding box center [145, 237] width 77 height 22
click at [160, 261] on div "Test Folder 5" at bounding box center [161, 259] width 82 height 22
click at [162, 266] on div "Test Folder 5" at bounding box center [161, 259] width 82 height 22
click at [84, 260] on li "Test Folder 5" at bounding box center [144, 259] width 195 height 22
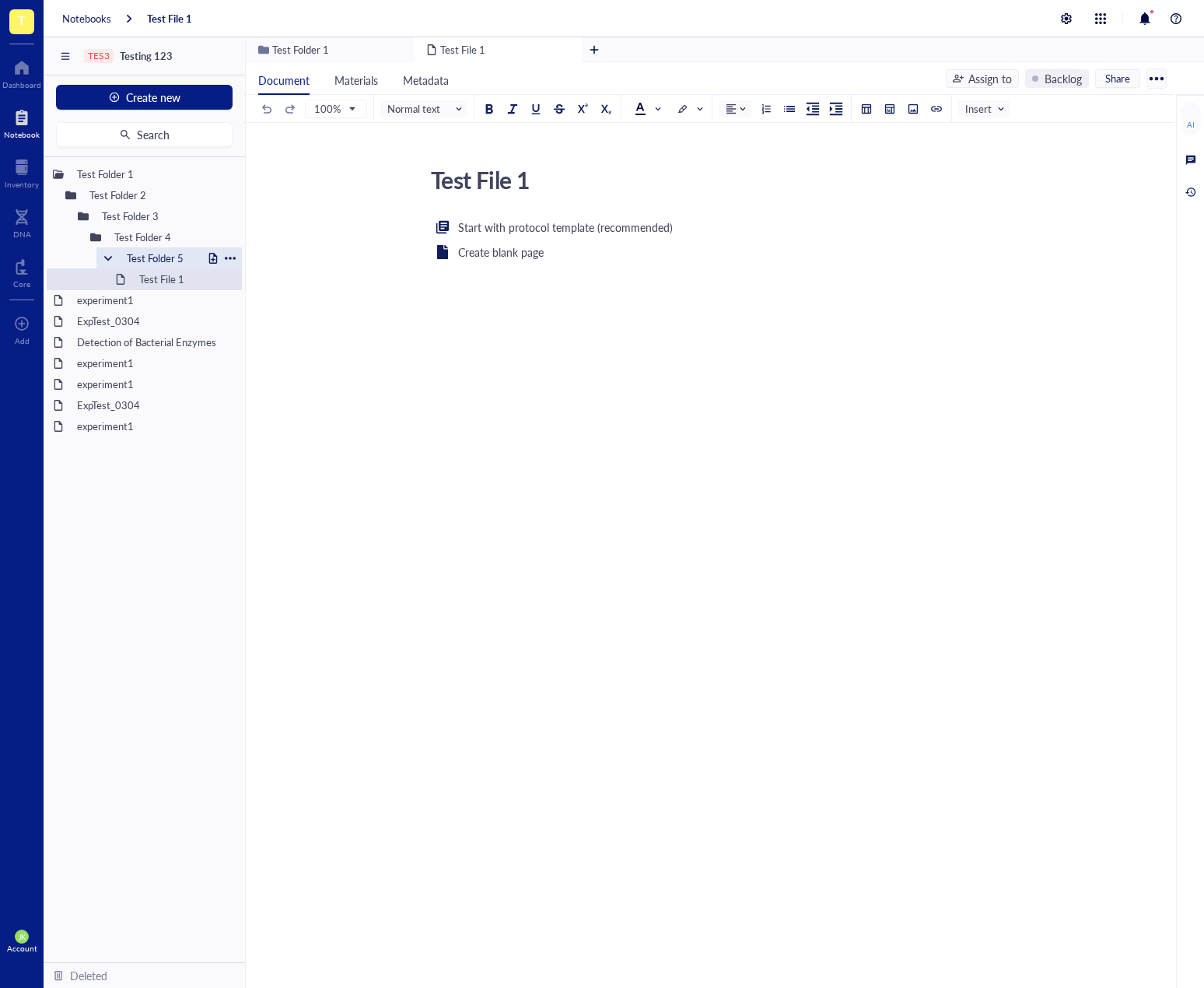
click at [228, 260] on div at bounding box center [230, 258] width 11 height 11
click at [175, 260] on div "Test Folder 5" at bounding box center [161, 259] width 82 height 22
click at [101, 174] on div "Test Folder 1" at bounding box center [127, 174] width 114 height 22
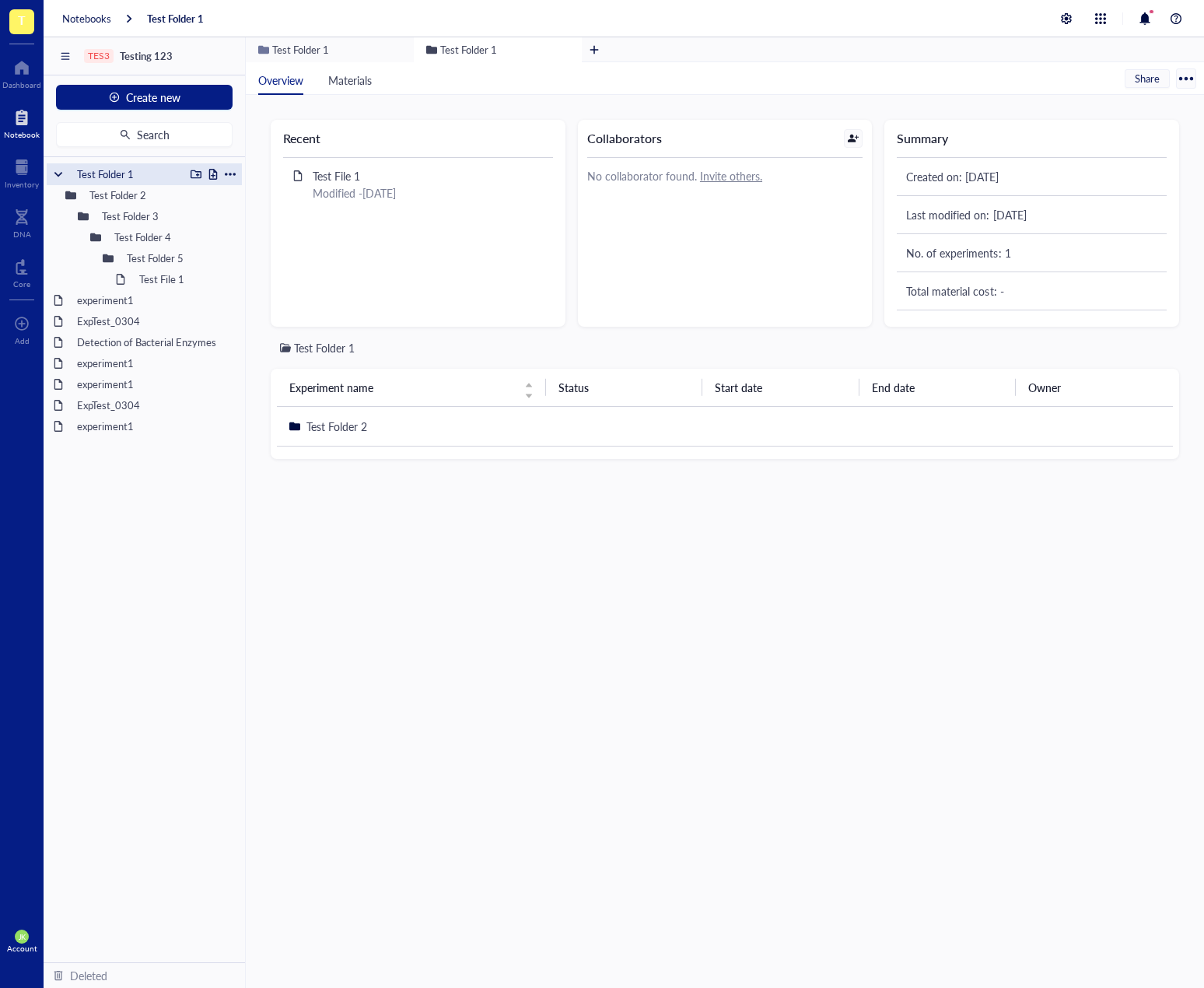
click at [194, 176] on div at bounding box center [196, 174] width 11 height 11
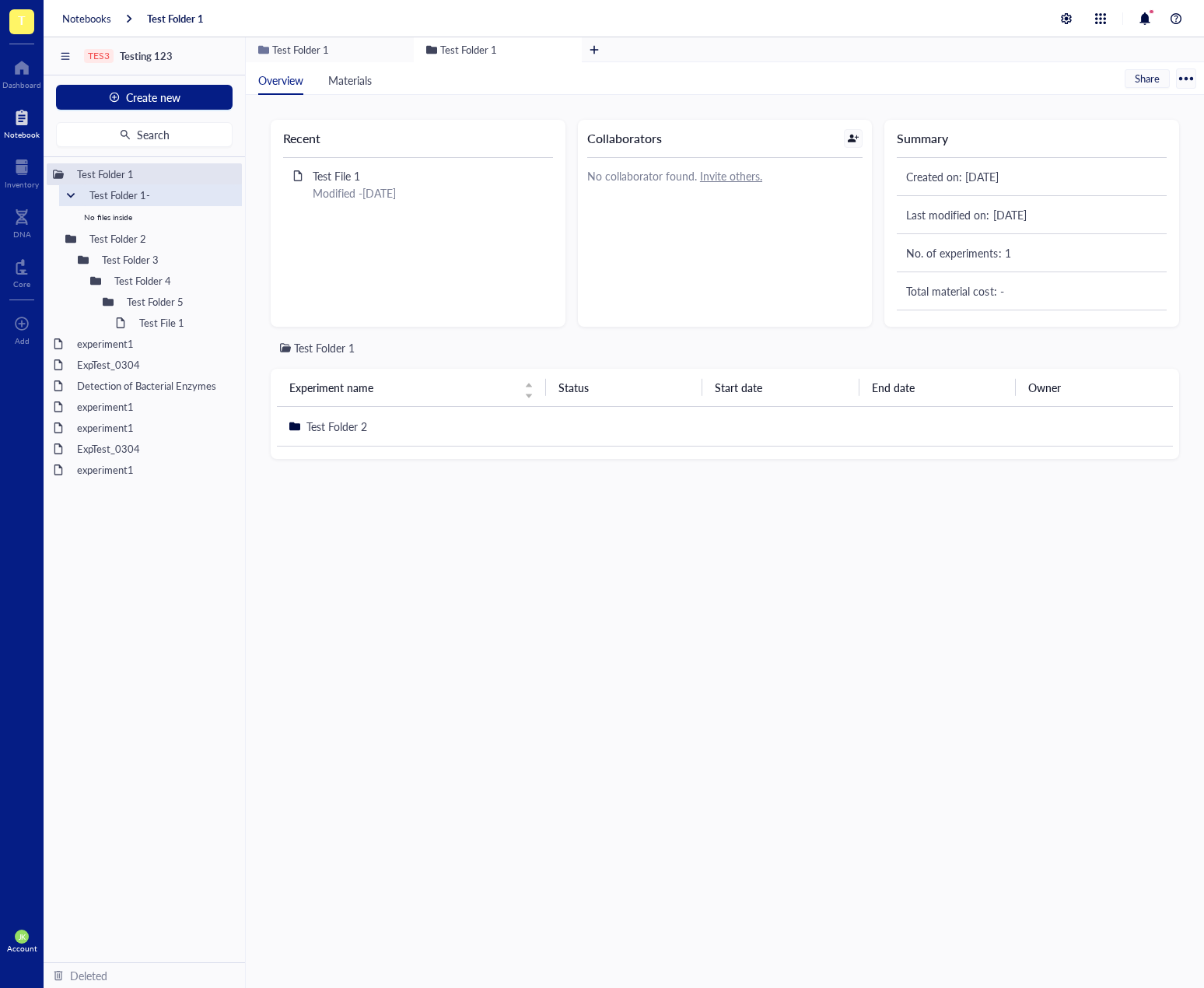
type input "Test Folder 1-1"
click at [155, 634] on div "Test Folder 1 Untitled No files inside Test Folder 2 Test Folder 3 Test Folder …" at bounding box center [144, 560] width 201 height 805
click at [157, 134] on span "Search" at bounding box center [153, 134] width 33 height 13
click at [176, 303] on div "Test Folder 5" at bounding box center [161, 302] width 82 height 22
click at [177, 301] on div "Test Folder 5" at bounding box center [161, 302] width 82 height 22
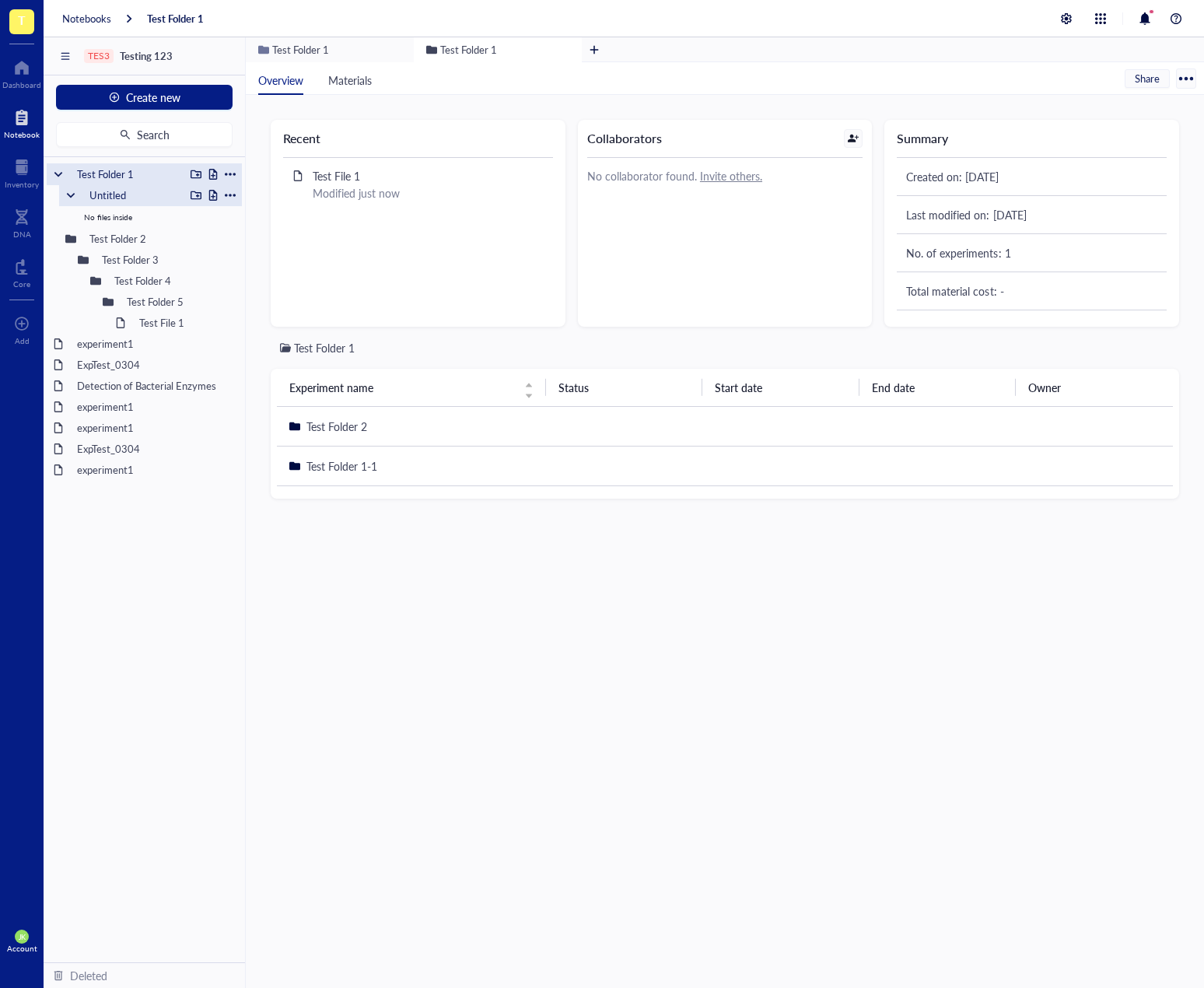
click at [196, 177] on div at bounding box center [196, 174] width 11 height 11
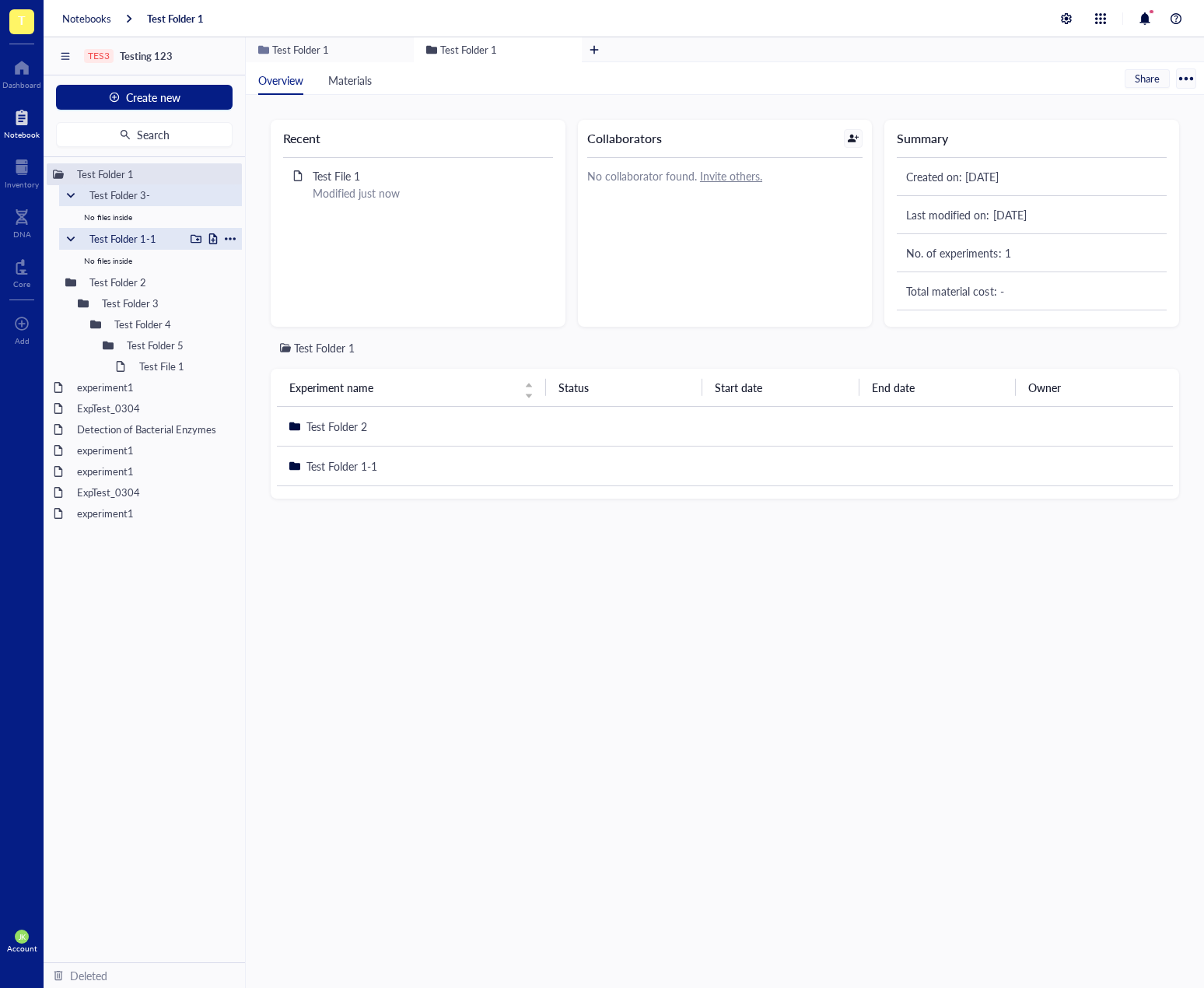
type input "Test Folder 3-1"
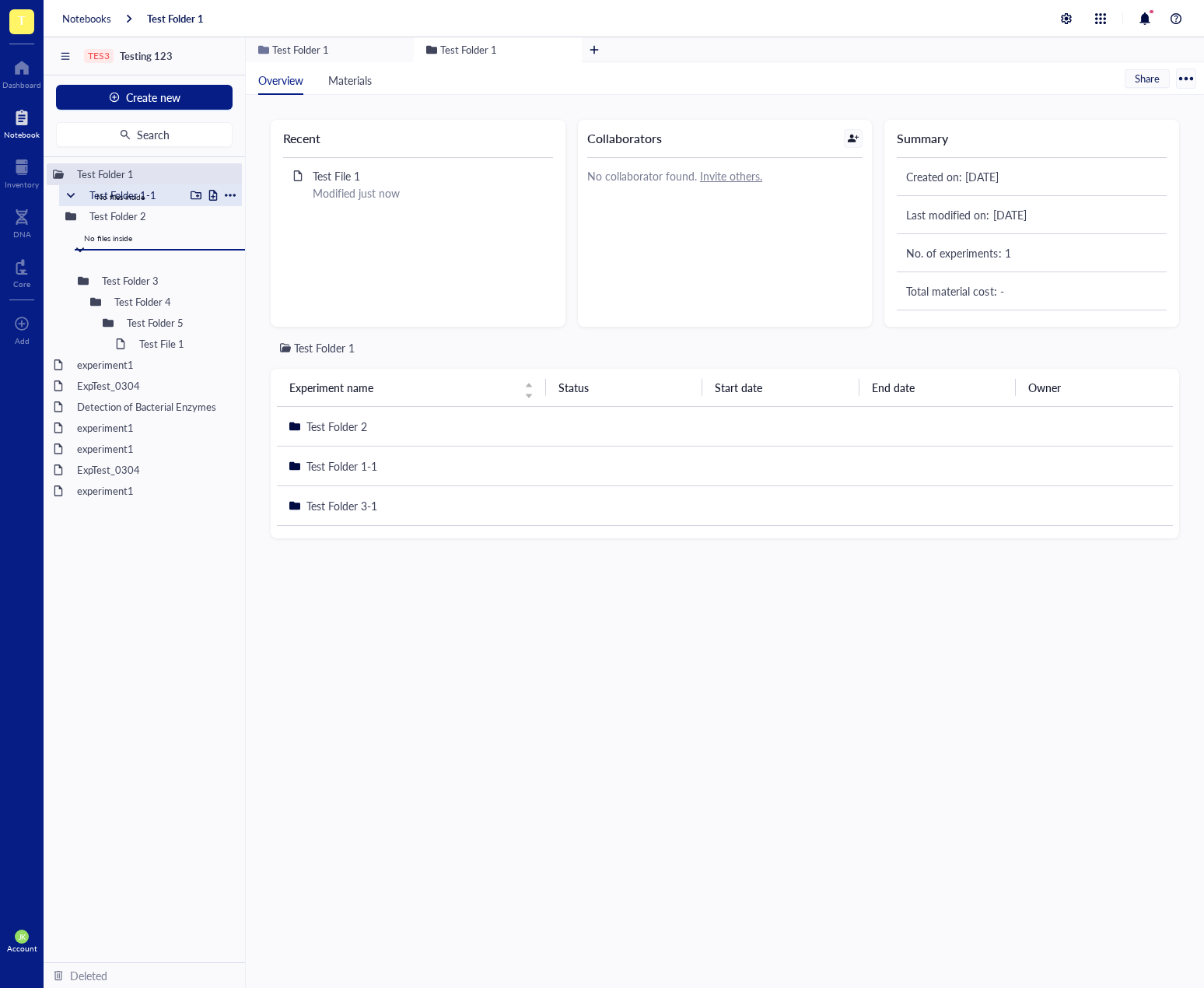
drag, startPoint x: 123, startPoint y: 191, endPoint x: 84, endPoint y: 266, distance: 84.5
click at [74, 191] on div at bounding box center [70, 195] width 11 height 11
click at [84, 238] on div at bounding box center [83, 237] width 11 height 11
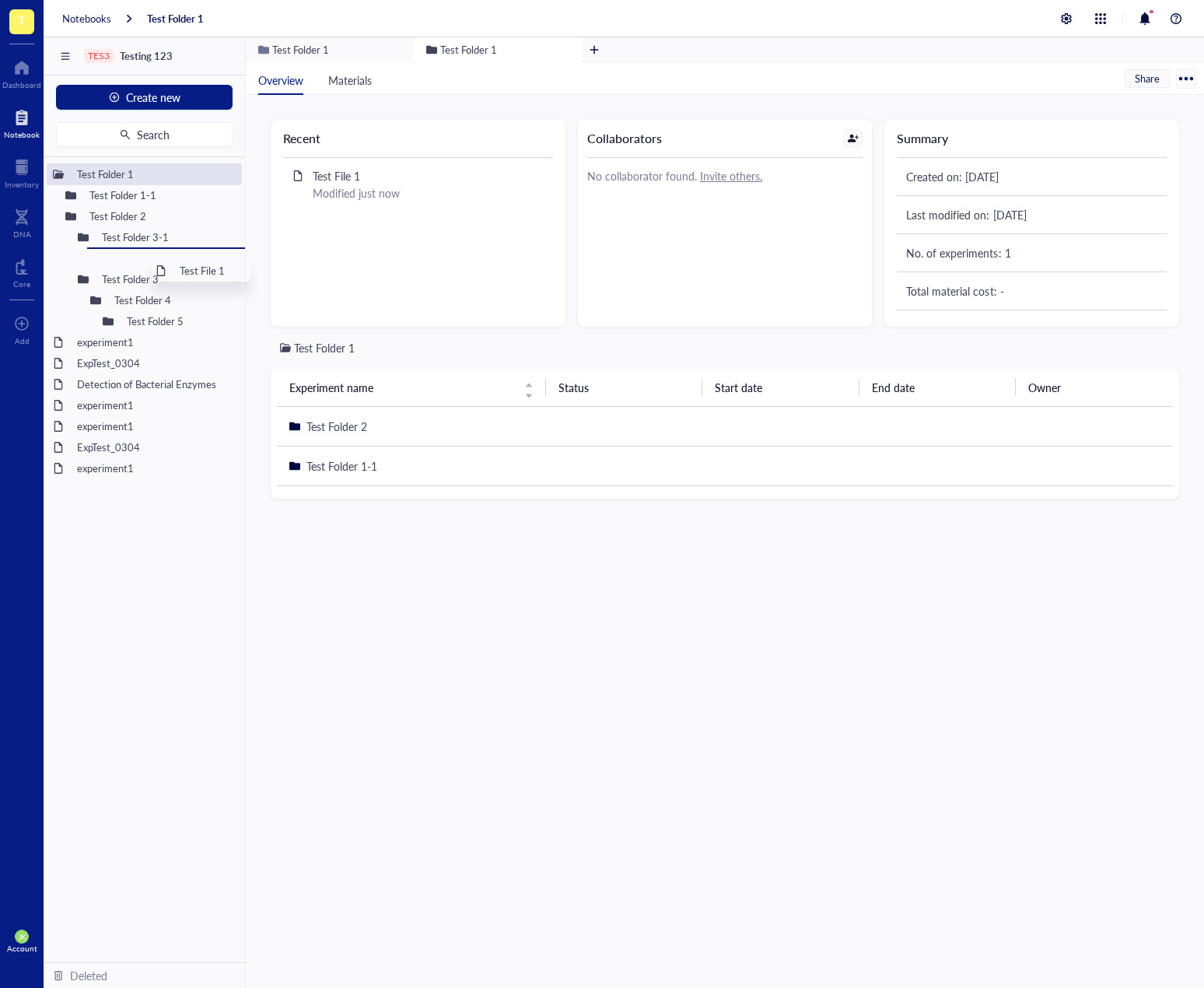
drag, startPoint x: 162, startPoint y: 329, endPoint x: 194, endPoint y: 294, distance: 47.4
click at [193, 570] on div "Test Folder 1 Test Folder 1-1 Test Folder 2 Test Folder 3-1 Test Folder 3 Test …" at bounding box center [144, 560] width 201 height 805
click at [84, 233] on div at bounding box center [83, 237] width 11 height 11
click at [179, 140] on button "Search" at bounding box center [144, 134] width 177 height 25
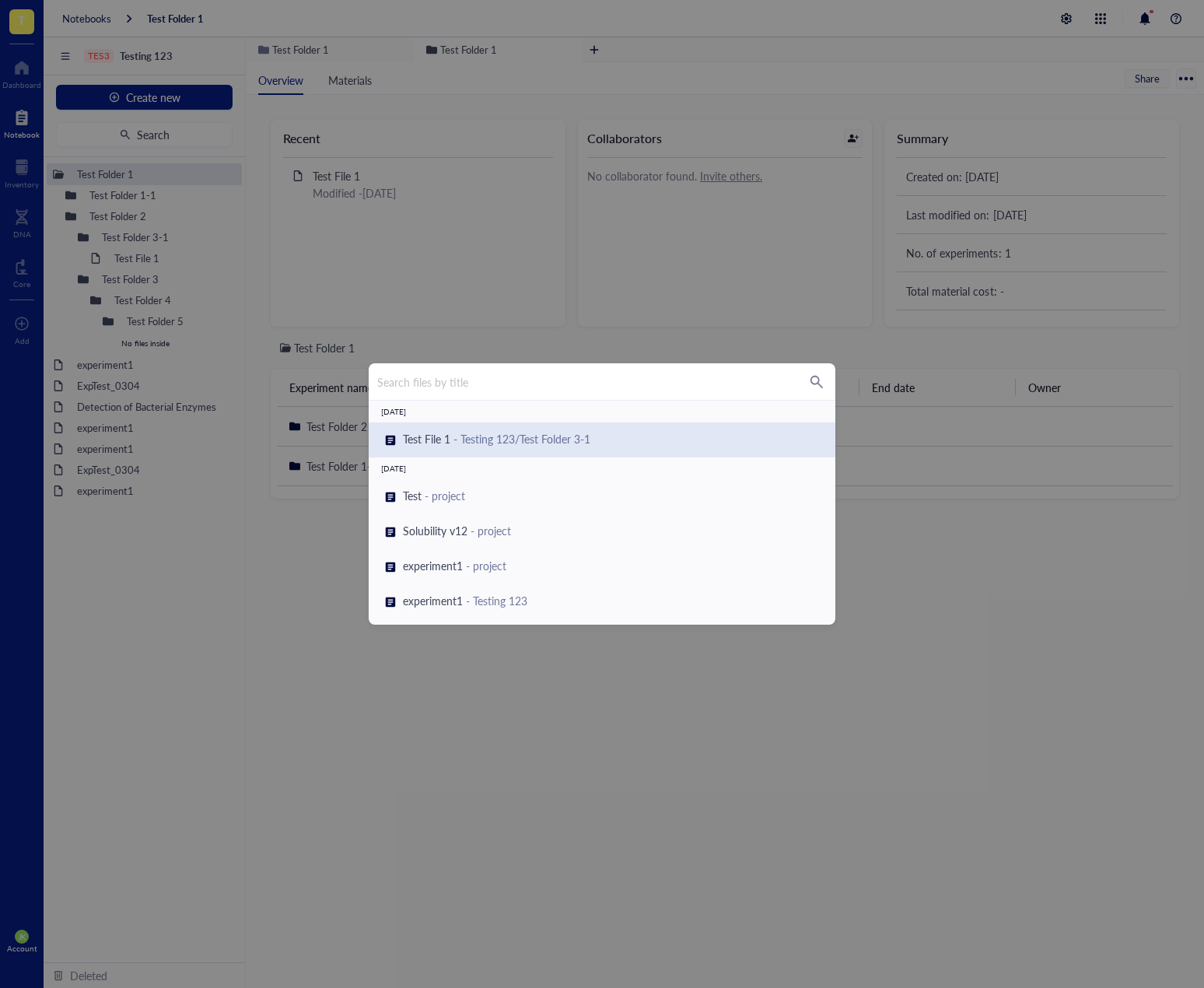
drag, startPoint x: 203, startPoint y: 549, endPoint x: 199, endPoint y: 506, distance: 43.2
click at [204, 549] on div "Search files by title Today Test File 1 - Testing 123/Test Folder 3-1 July 24, …" at bounding box center [602, 494] width 1204 height 988
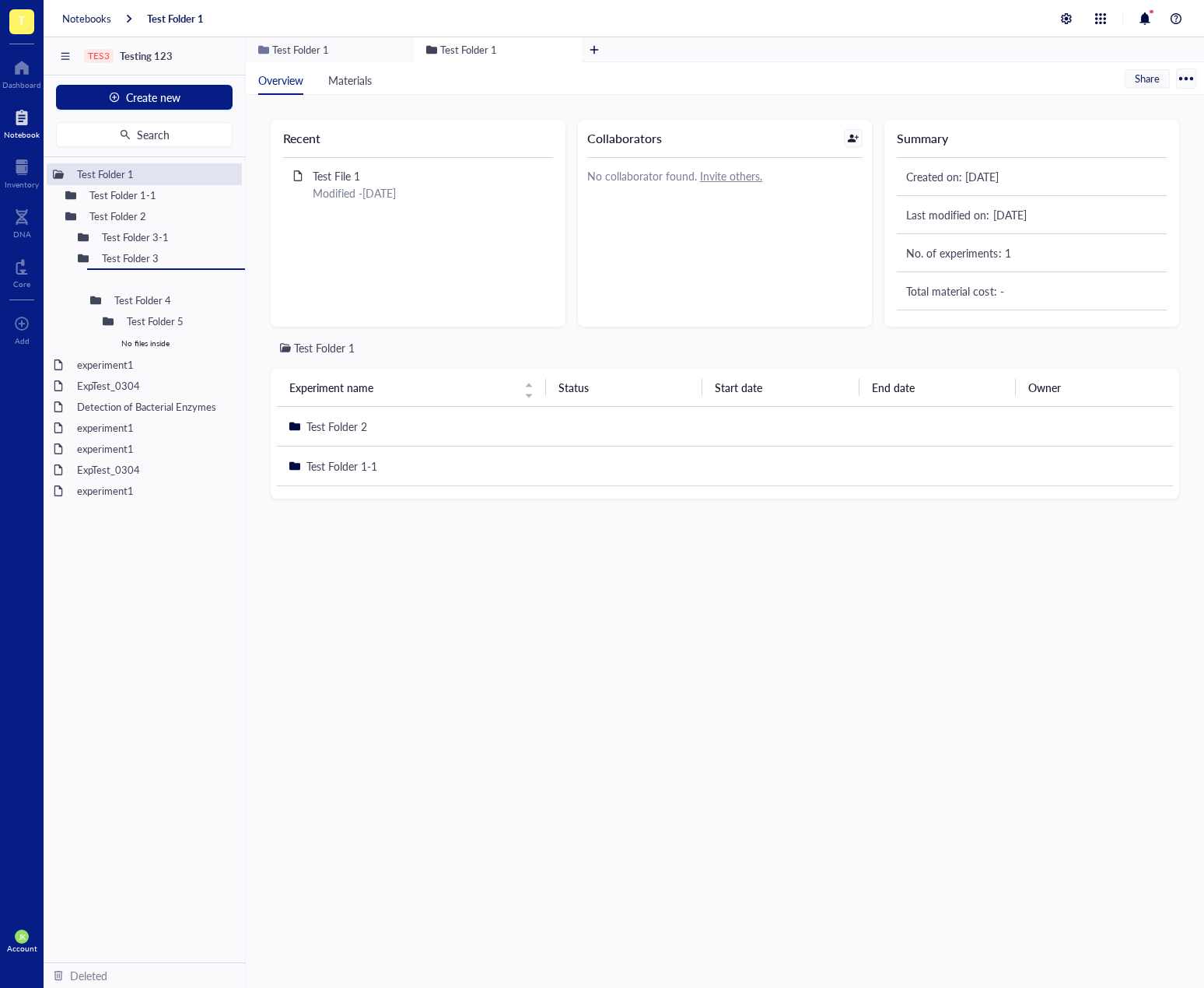
drag, startPoint x: 151, startPoint y: 260, endPoint x: 191, endPoint y: 290, distance: 50.0
click at [187, 133] on button "Search" at bounding box center [144, 134] width 177 height 25
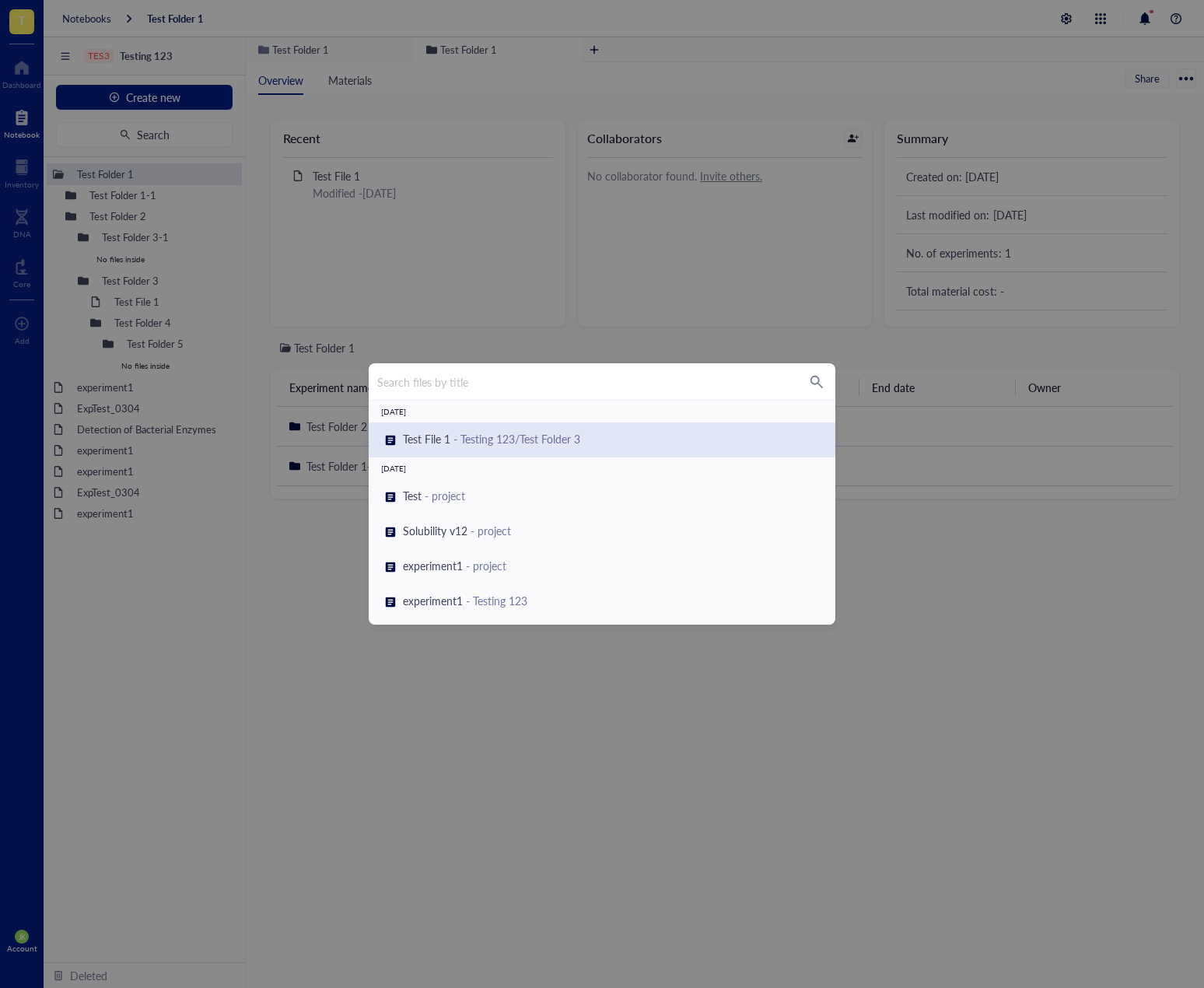
click at [270, 606] on div "Search files by title Today Test File 1 - Testing 123/Test Folder 3 July 24, 20…" at bounding box center [602, 494] width 1204 height 988
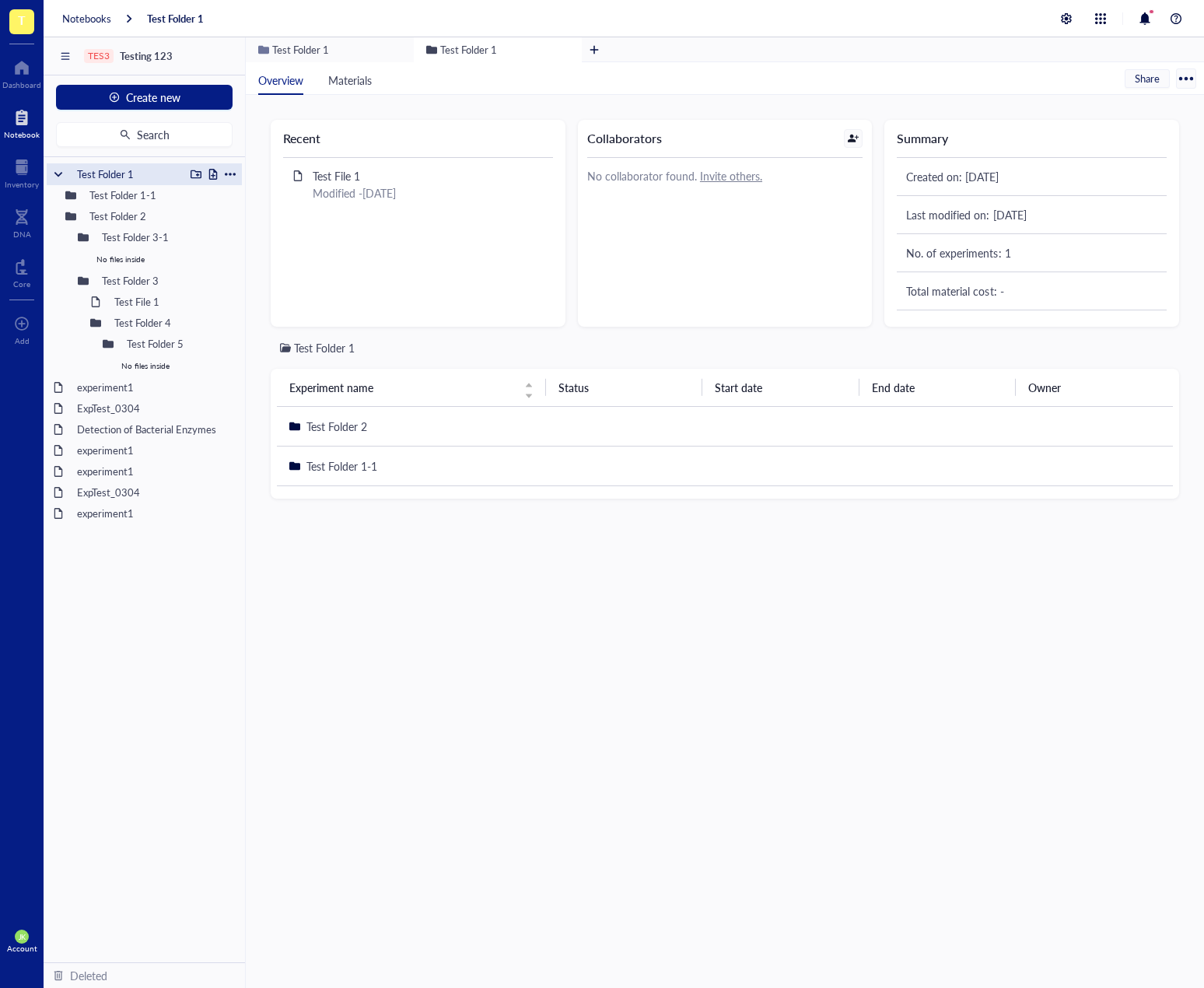
click at [194, 172] on div at bounding box center [196, 174] width 11 height 11
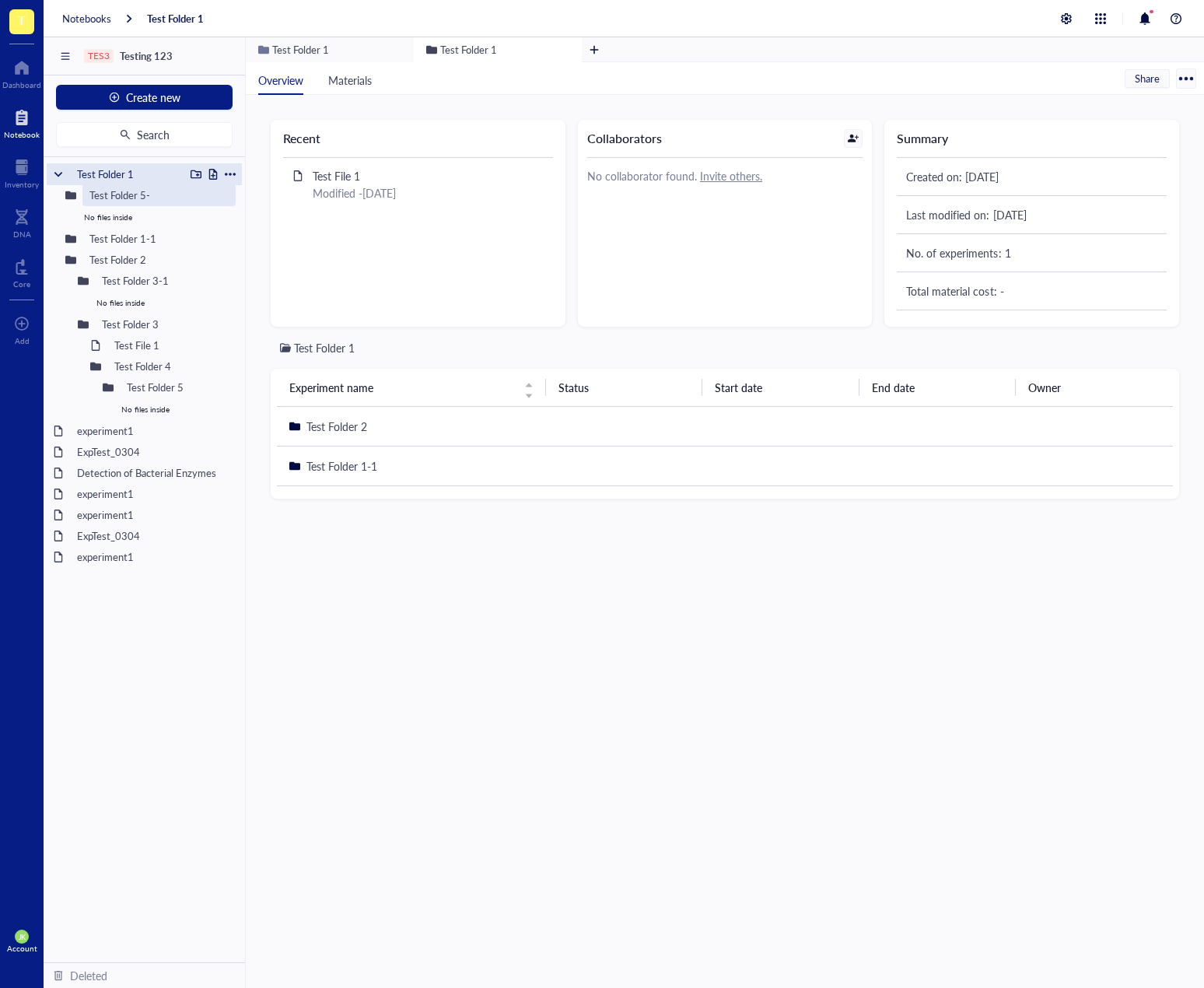
type input "Test Folder 5-1"
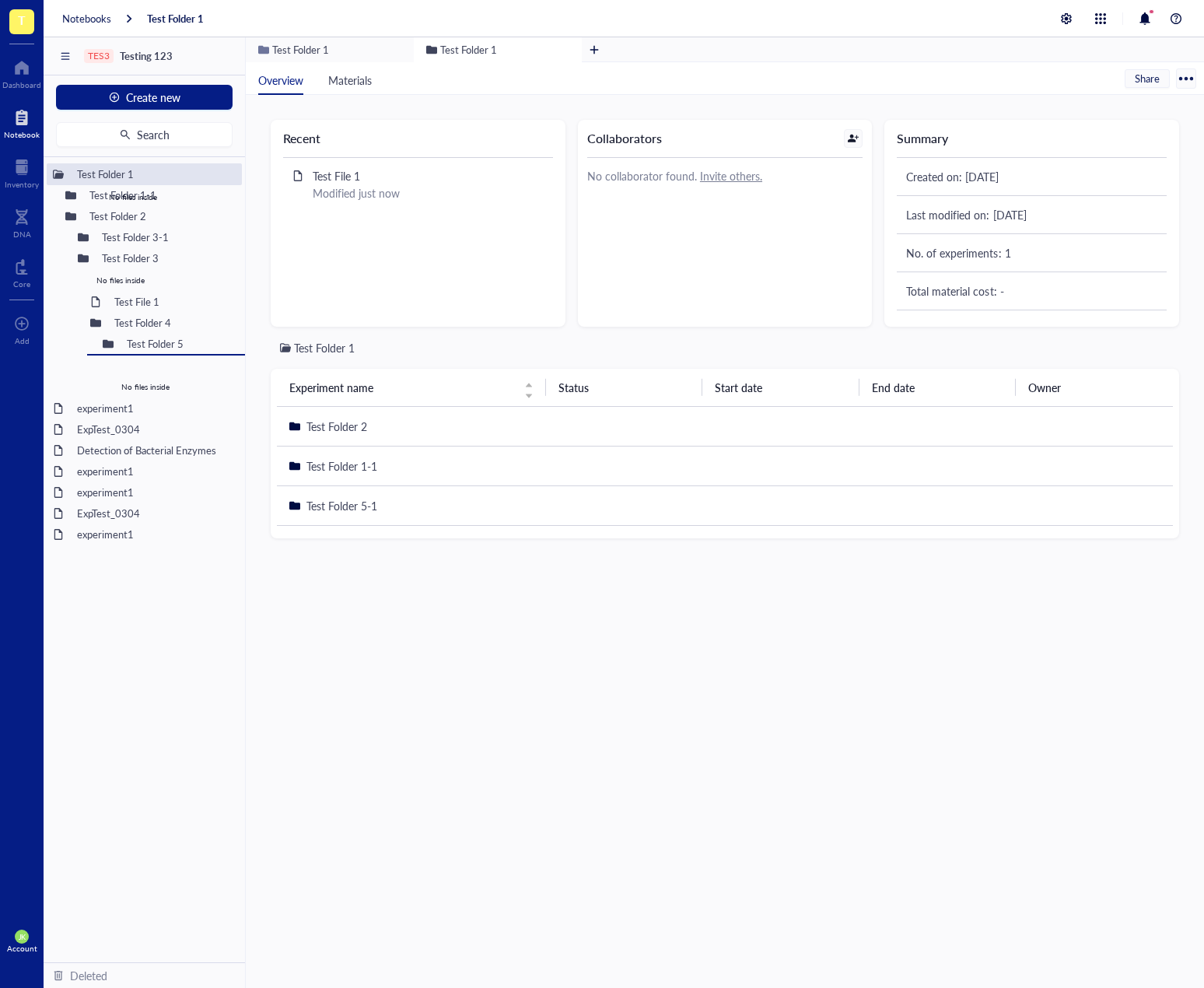
drag, startPoint x: 142, startPoint y: 200, endPoint x: 168, endPoint y: 387, distance: 188.8
drag, startPoint x: 157, startPoint y: 390, endPoint x: 166, endPoint y: 390, distance: 9.0
click at [166, 390] on div "Test Folder 1 Test Folder 1-1 Test Folder 2 Test Folder 3-1 No files inside Tes…" at bounding box center [144, 560] width 201 height 805
drag, startPoint x: 129, startPoint y: 304, endPoint x: 166, endPoint y: 400, distance: 102.9
click at [166, 598] on div "TES3 Testing 123 Create new Search Test Folder 1 Test Folder 1-1 Test Folder 2 …" at bounding box center [624, 531] width 1161 height 988
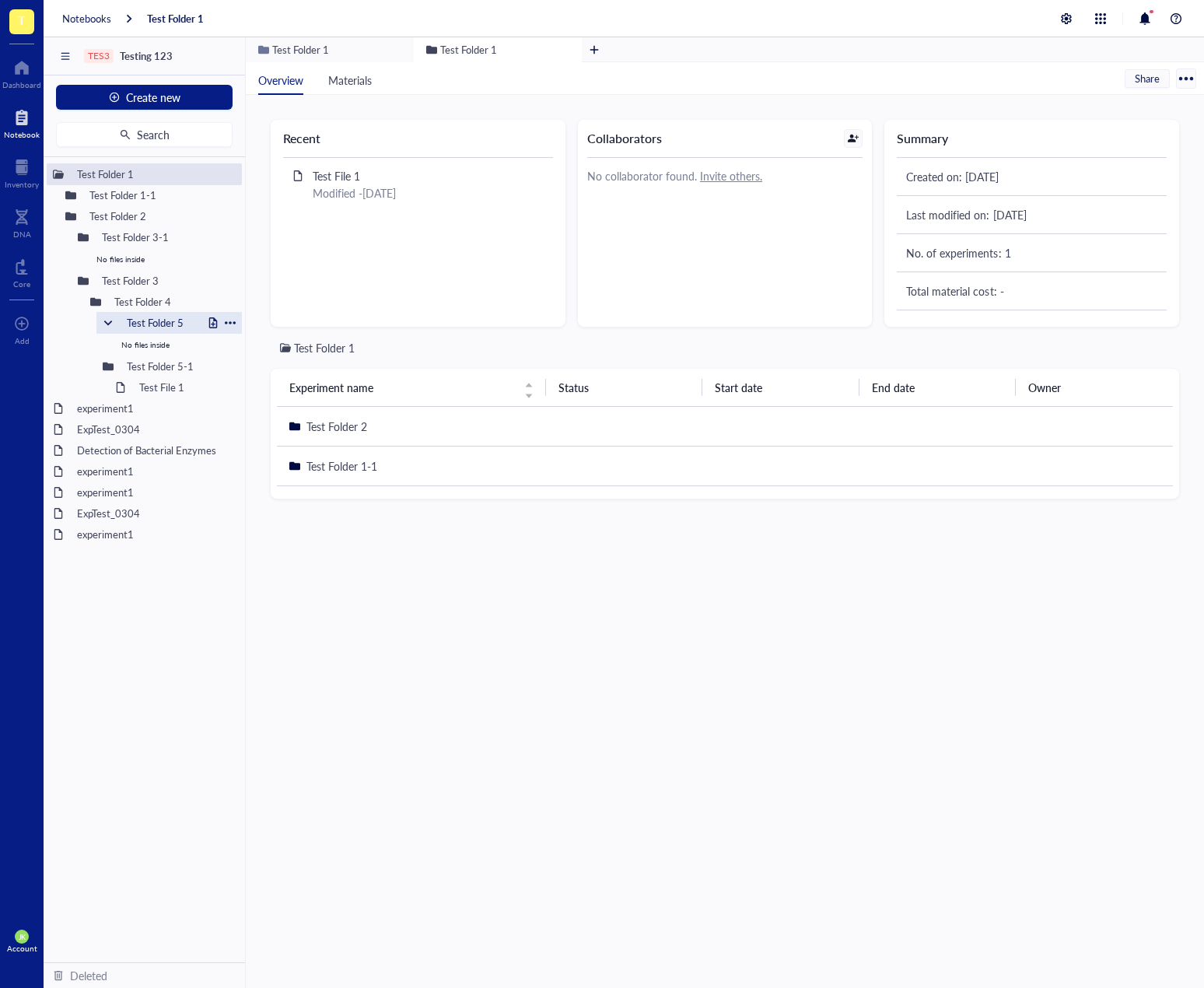
click at [109, 324] on div at bounding box center [108, 323] width 11 height 11
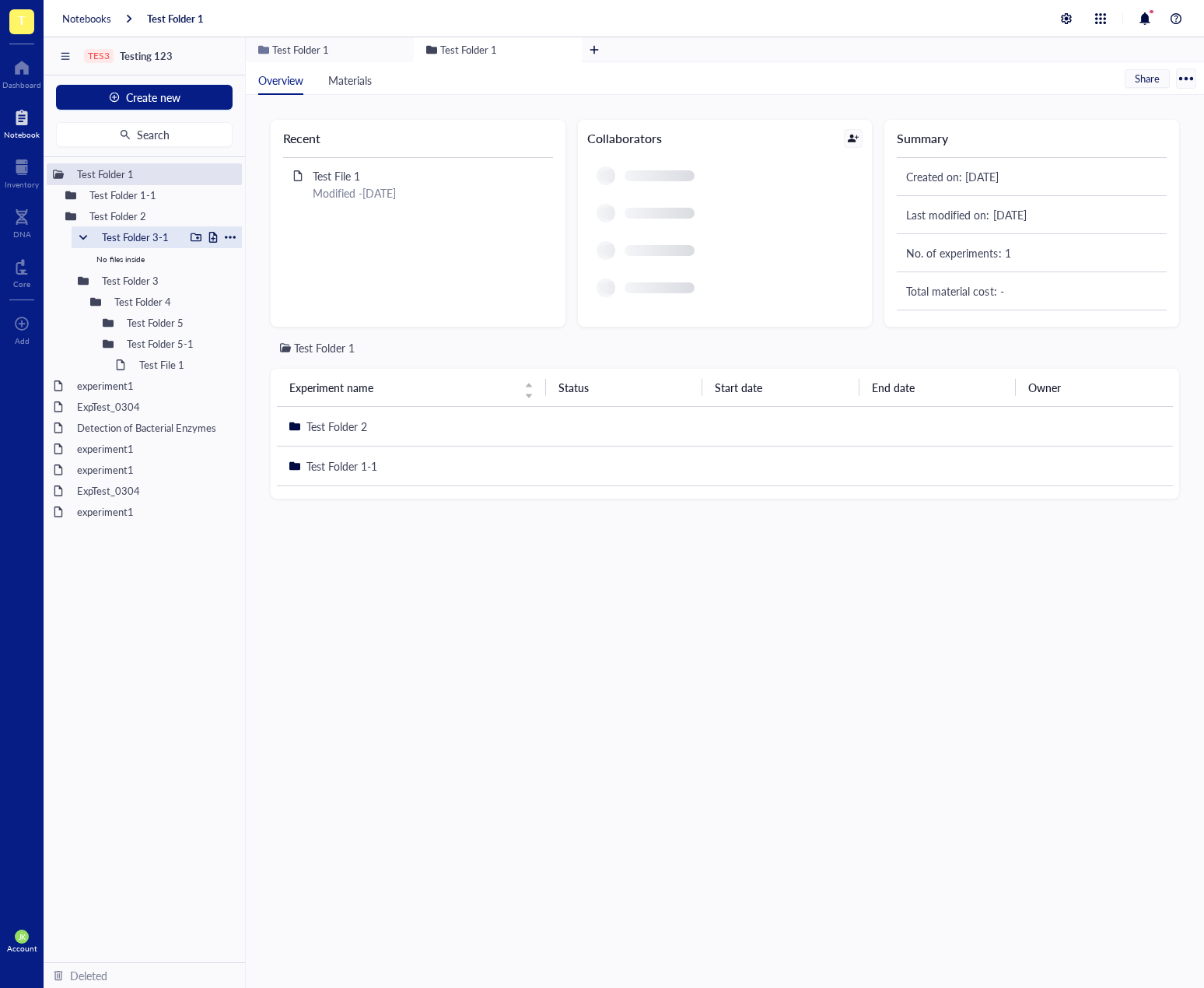
click at [87, 240] on div at bounding box center [83, 237] width 11 height 11
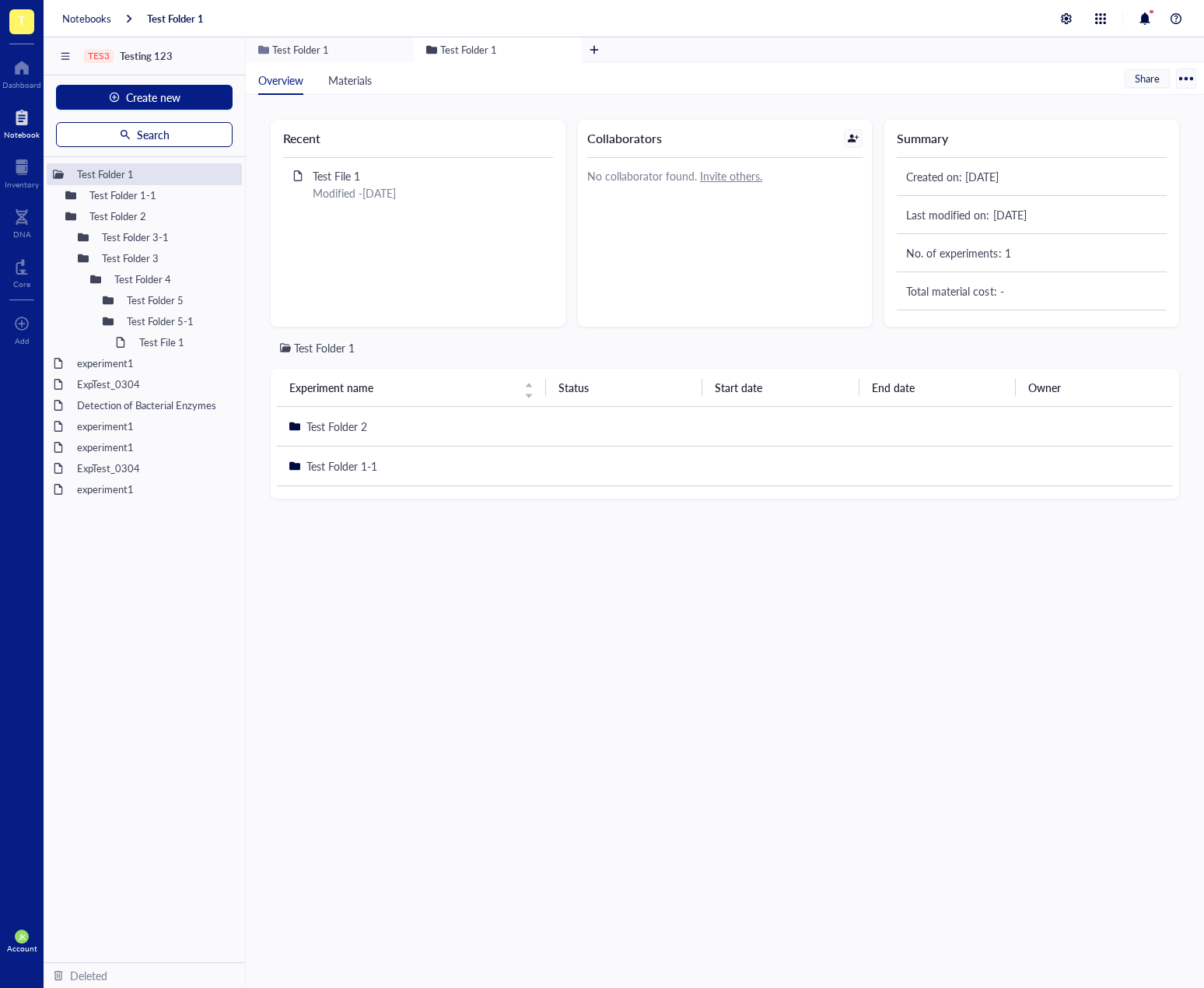
click at [157, 128] on span "Search" at bounding box center [153, 134] width 33 height 13
drag, startPoint x: 182, startPoint y: 344, endPoint x: 183, endPoint y: 336, distance: 8.1
click at [169, 133] on span "Search" at bounding box center [153, 134] width 33 height 13
click at [1063, 614] on div "Test Folder 1 Experiment name Status Start date End date Owner Test Folder 2 Te…" at bounding box center [724, 651] width 908 height 624
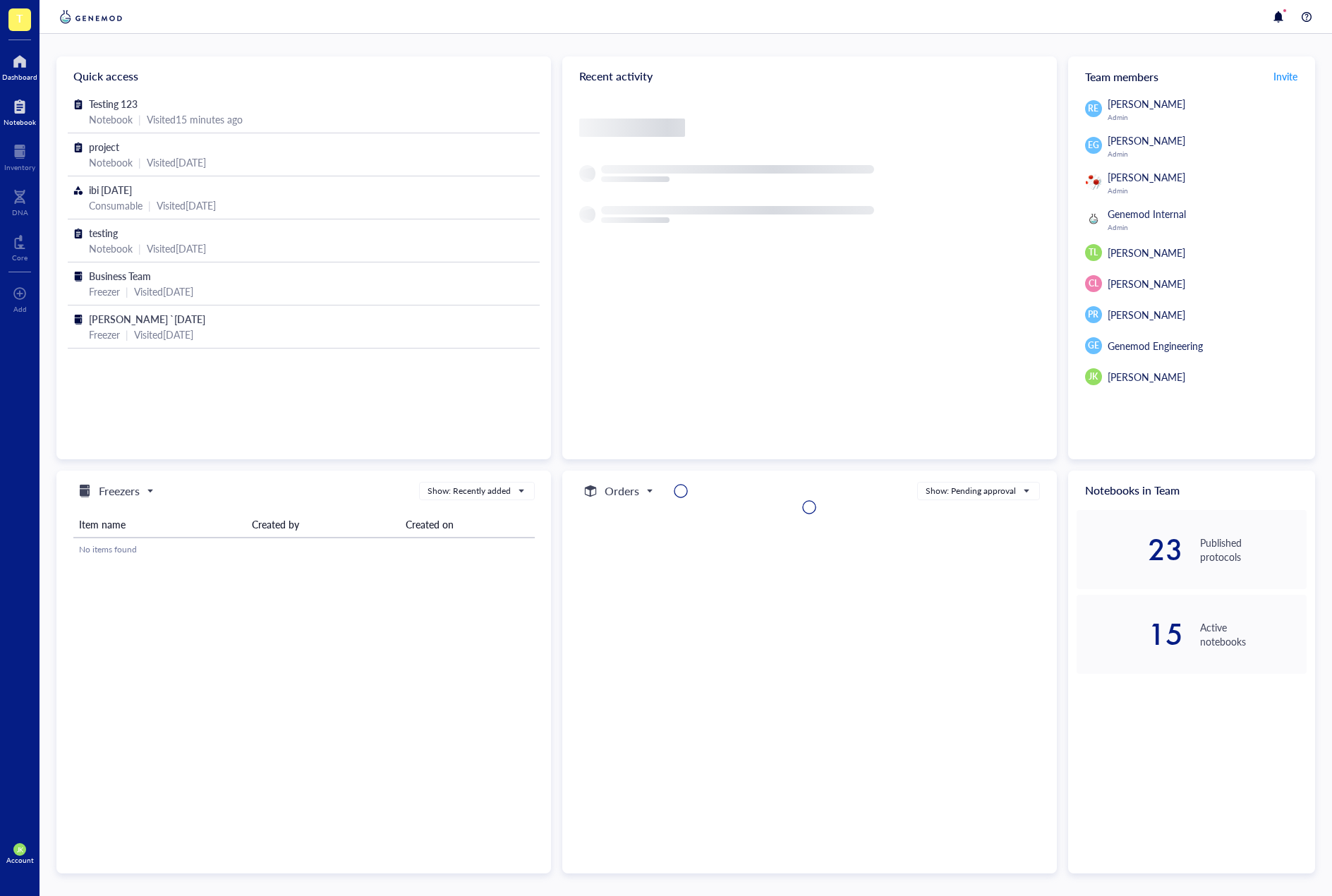
click at [34, 115] on div at bounding box center [20, 106] width 32 height 22
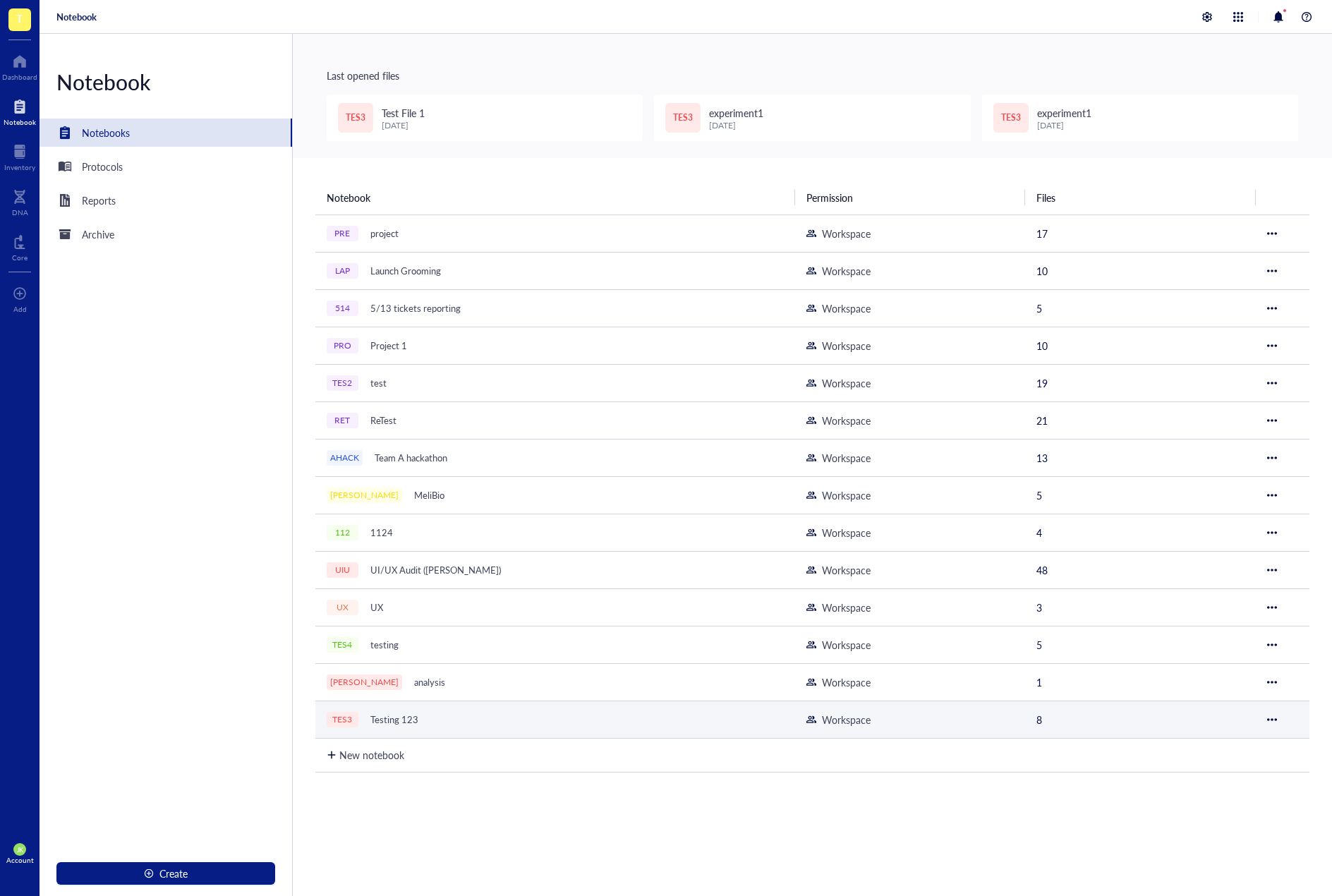
click at [517, 719] on div "TES3 Testing 123" at bounding box center [503, 720] width 353 height 20
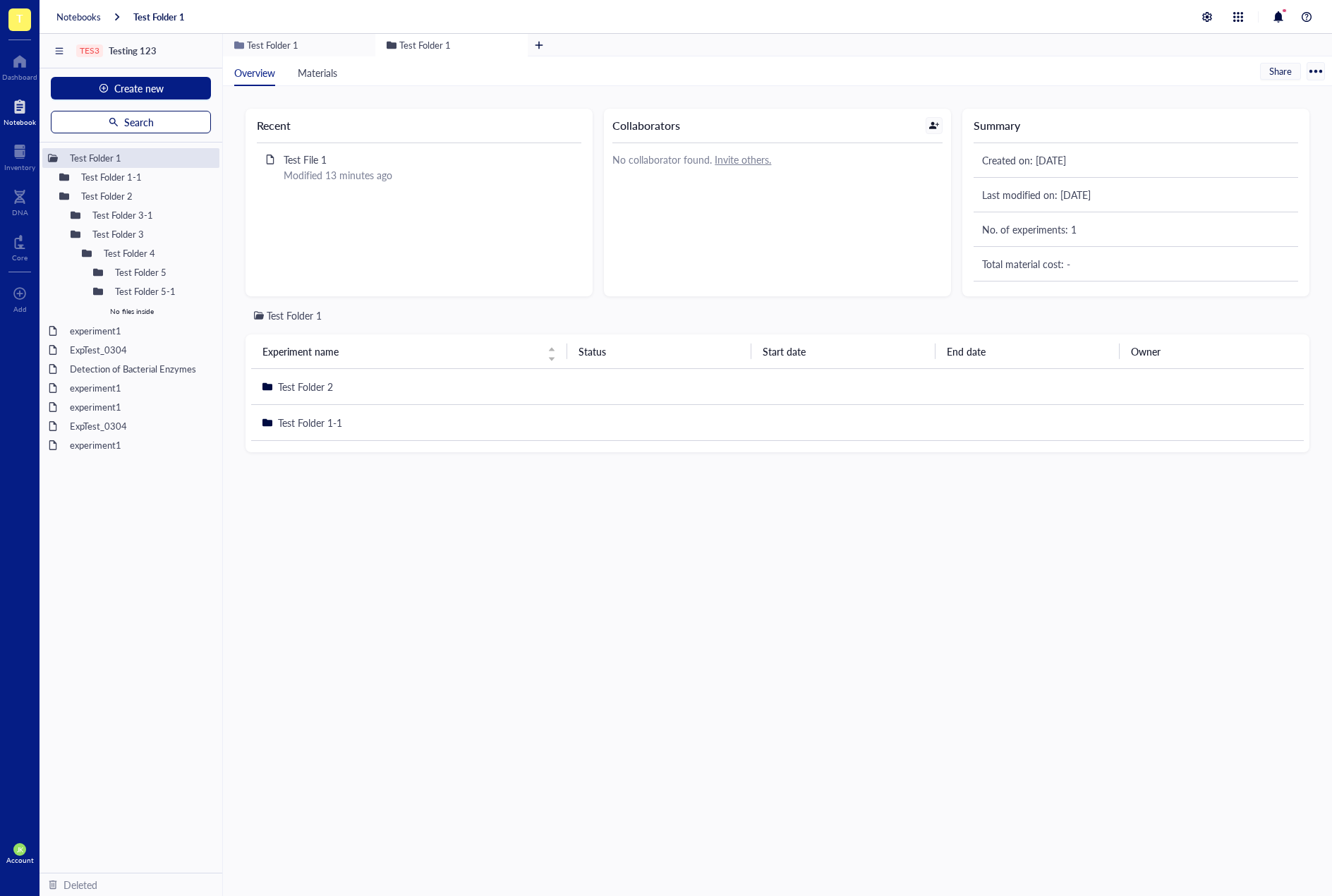
click at [153, 124] on span "Search" at bounding box center [139, 122] width 30 height 11
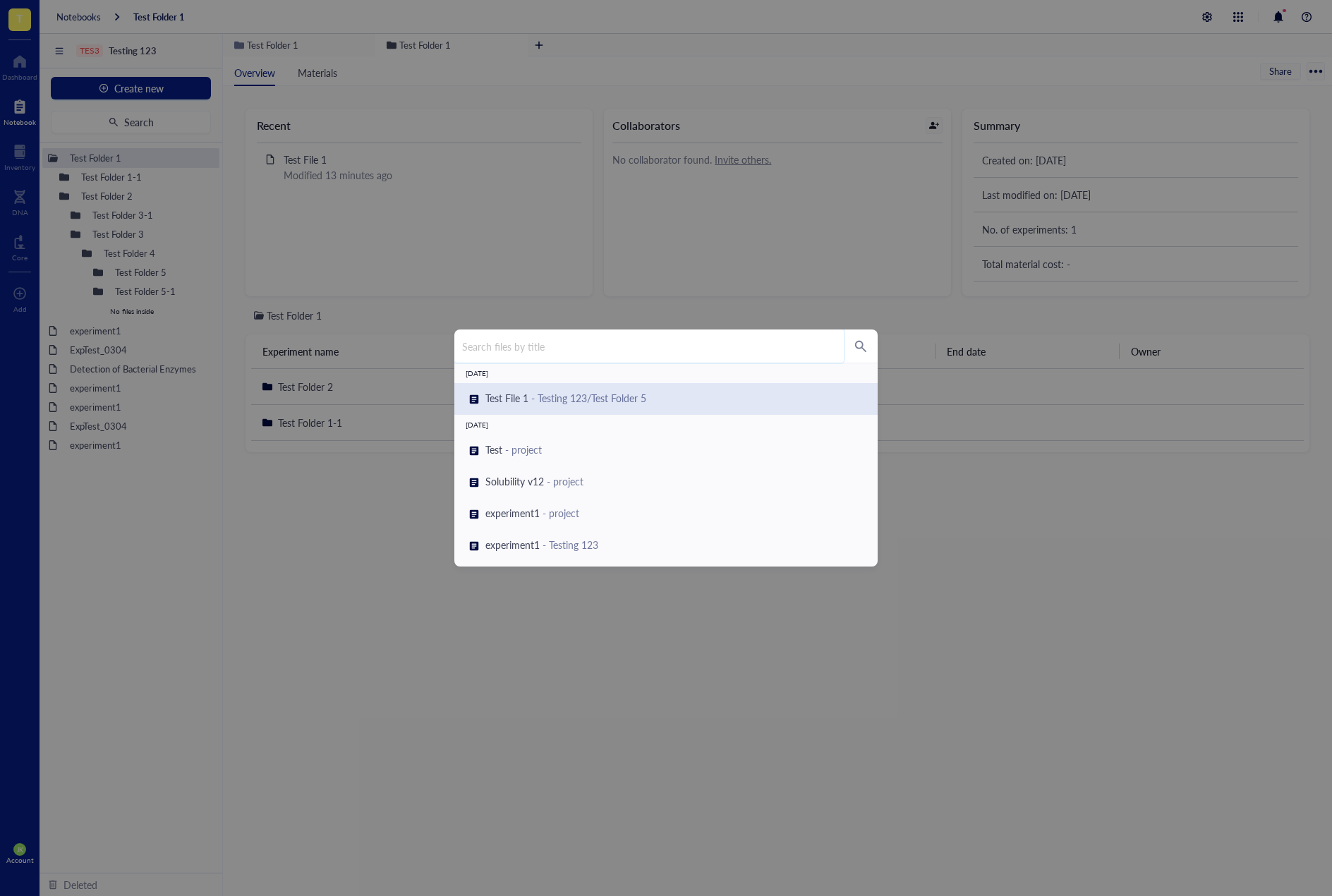
click at [609, 353] on input "search" at bounding box center [649, 346] width 389 height 33
type input "test file 1"
click at [210, 251] on div "test file 1 test file 1 [DATE] Test File 1 - Testing 123/Test Folder 5 [DATE] […" at bounding box center [666, 448] width 1332 height 896
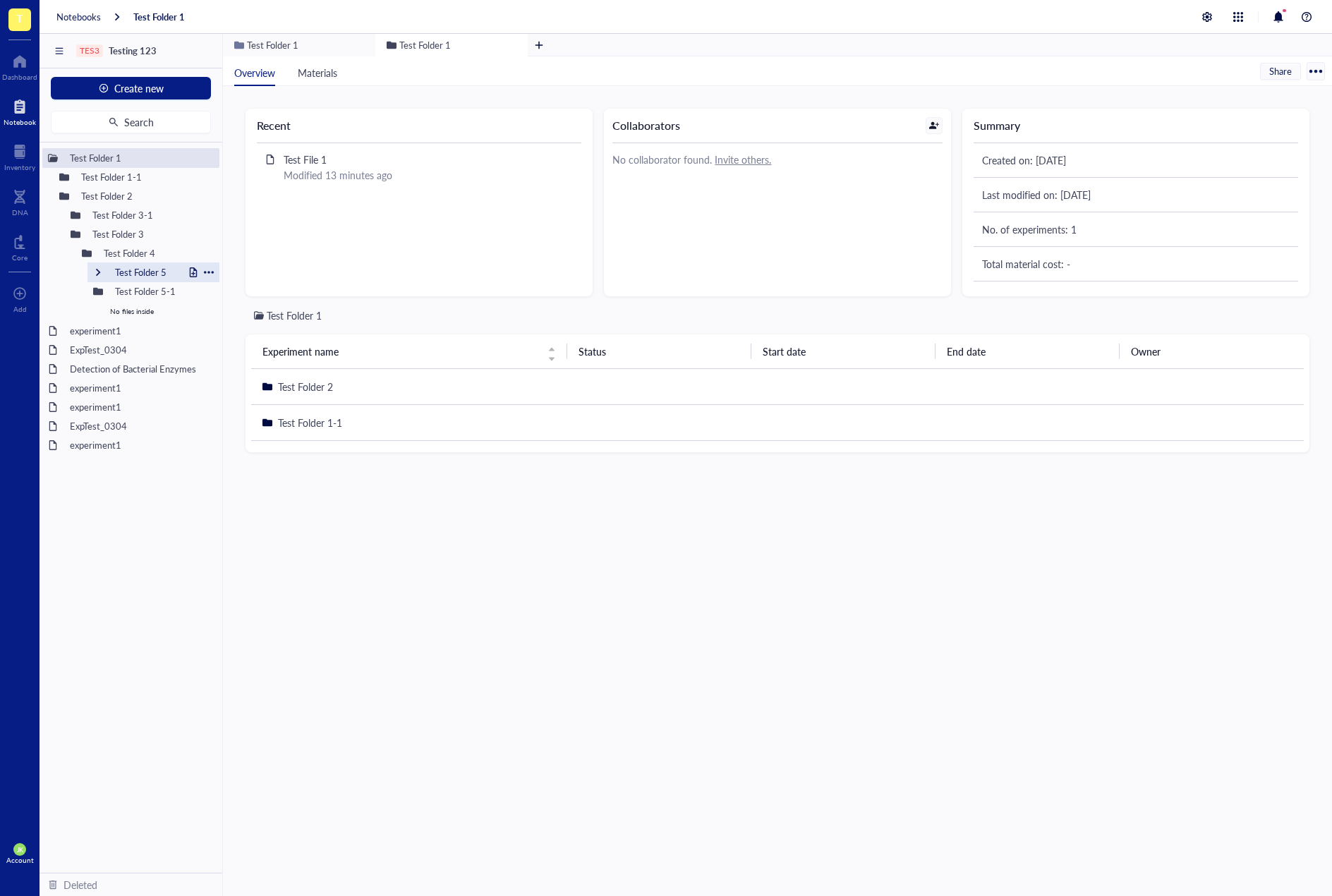
click at [103, 278] on div "Test Folder 5" at bounding box center [153, 272] width 132 height 20
click at [138, 124] on span "Search" at bounding box center [139, 122] width 30 height 11
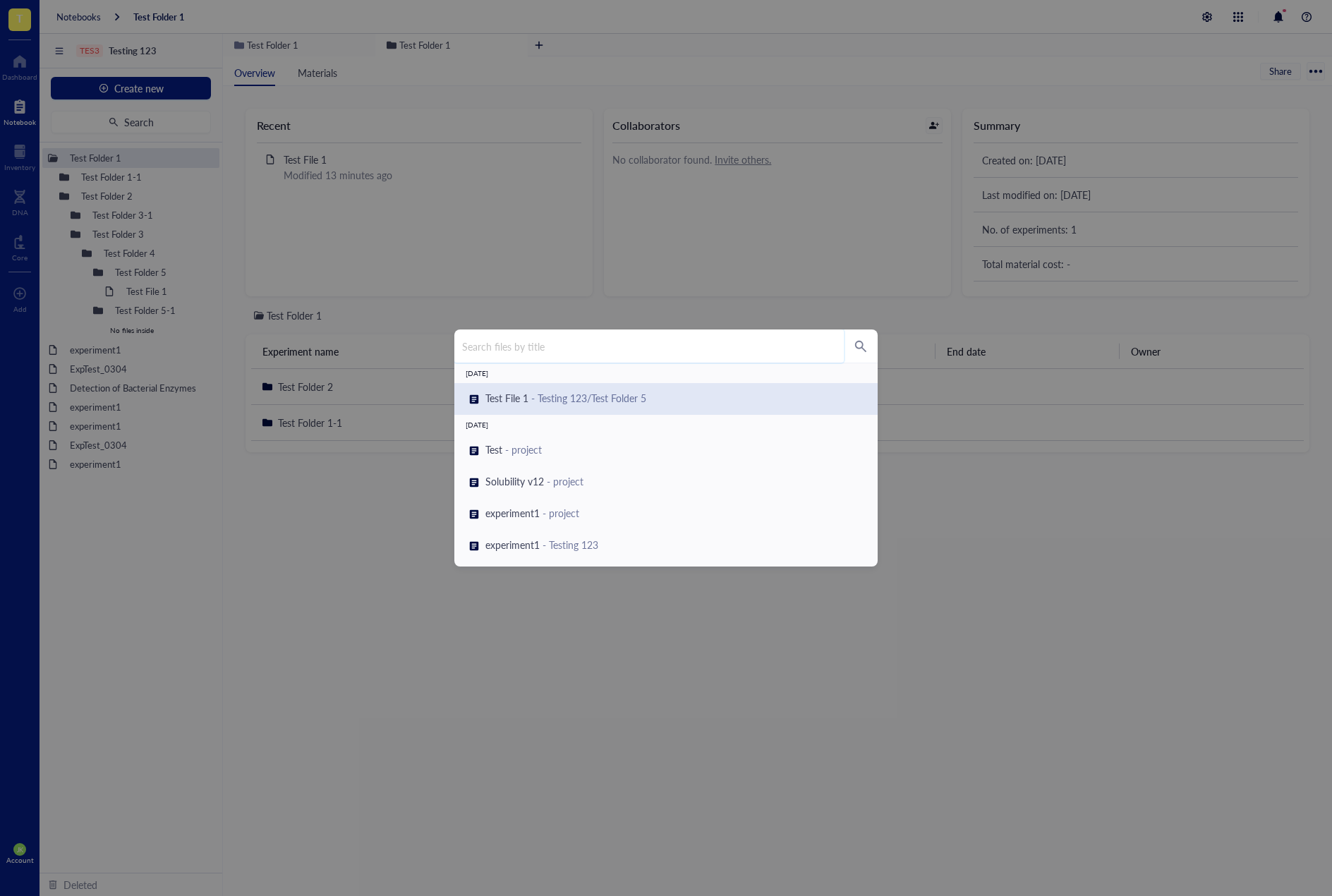
click at [530, 350] on input "search" at bounding box center [649, 346] width 389 height 33
type input "test file 1"
click at [551, 488] on div "[DATE] Test File 1 - Testing 123/Test Folder 5 [DATE] [DATE] test file - ReTest" at bounding box center [666, 464] width 423 height 203
click at [286, 609] on div "test file 1 [DATE] Test File 1 - Testing 123/Test Folder 5 [DATE] [DATE] test f…" at bounding box center [666, 448] width 1332 height 896
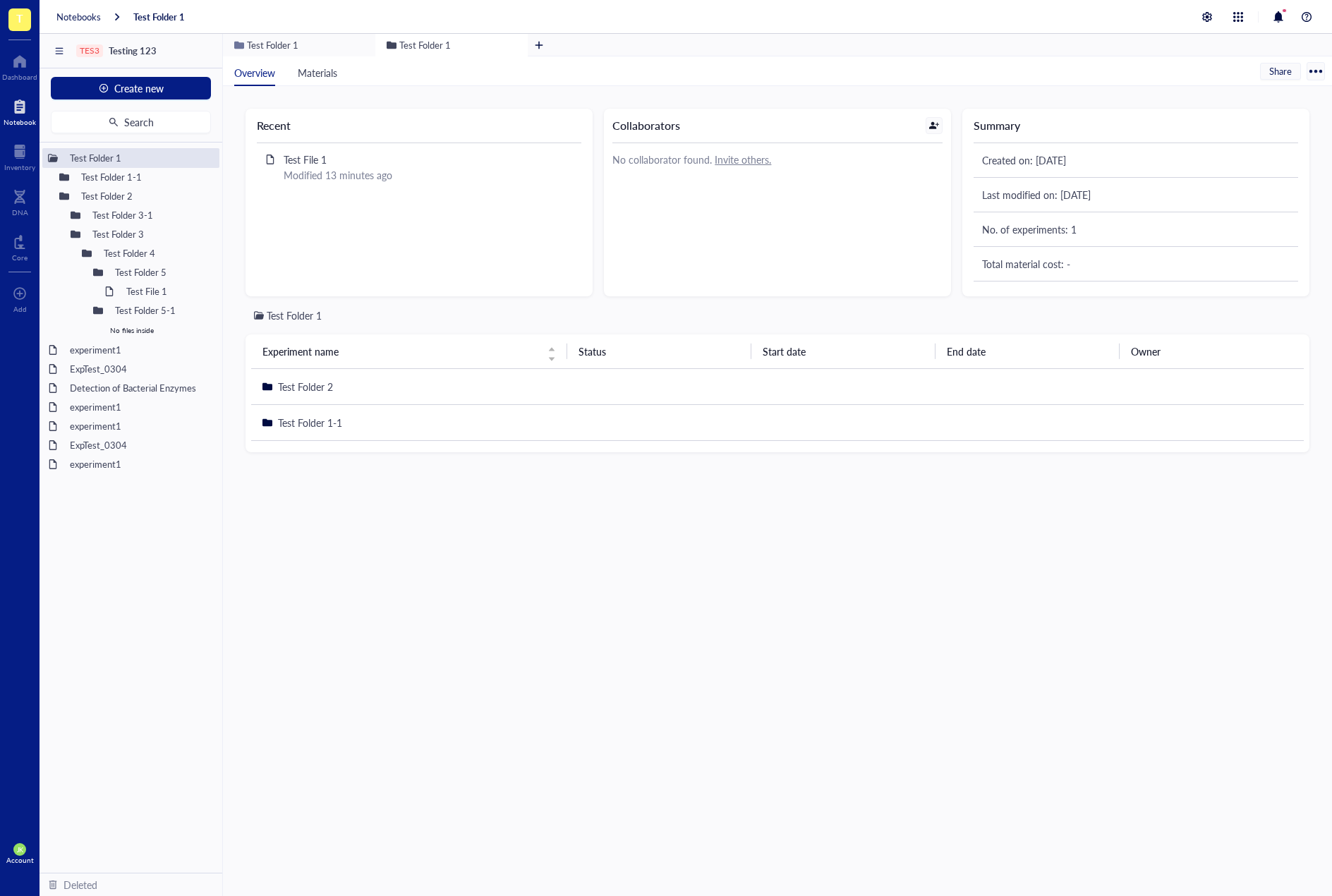
click at [428, 887] on div "Recent Test File 1 Modified 13 minutes ago Collaborators No collaborator found.…" at bounding box center [777, 491] width 1109 height 810
